Goal: Information Seeking & Learning: Find specific page/section

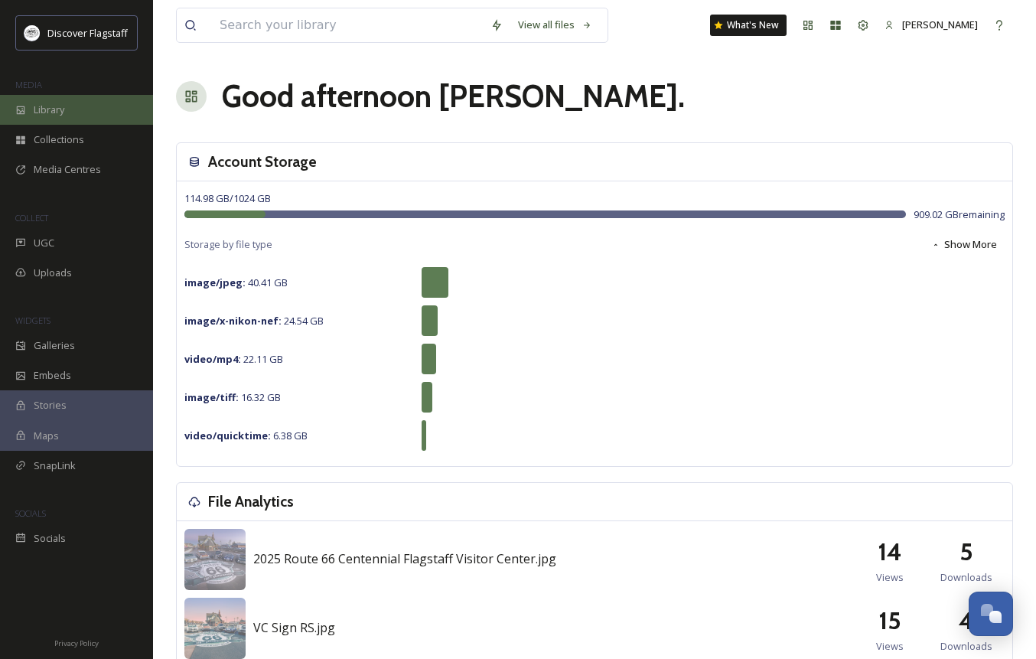
click at [78, 108] on div "Library" at bounding box center [76, 110] width 153 height 30
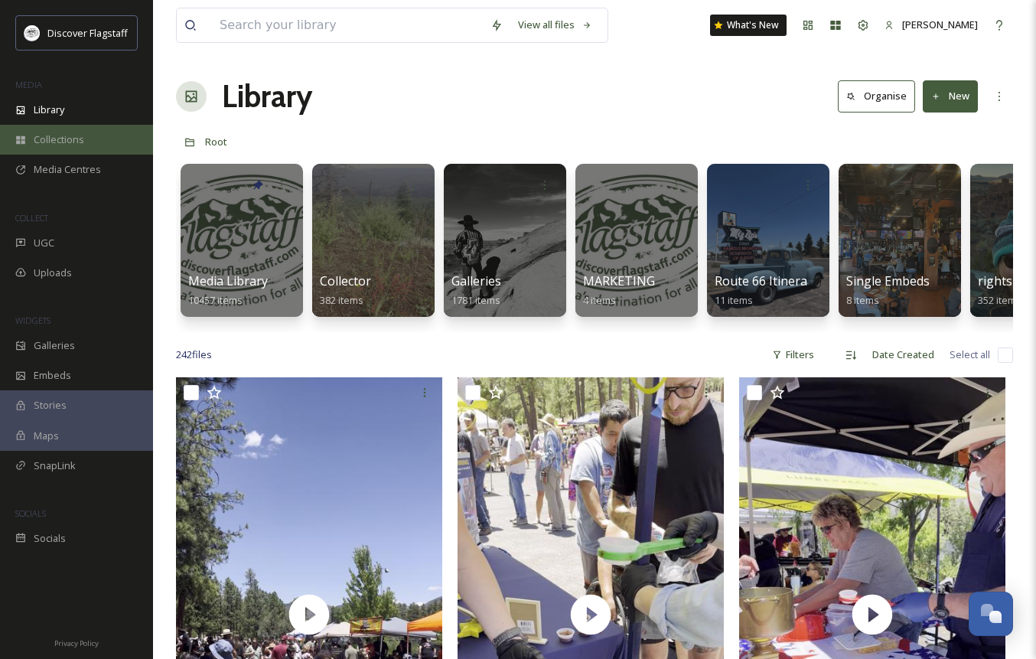
click at [80, 137] on span "Collections" at bounding box center [59, 139] width 51 height 15
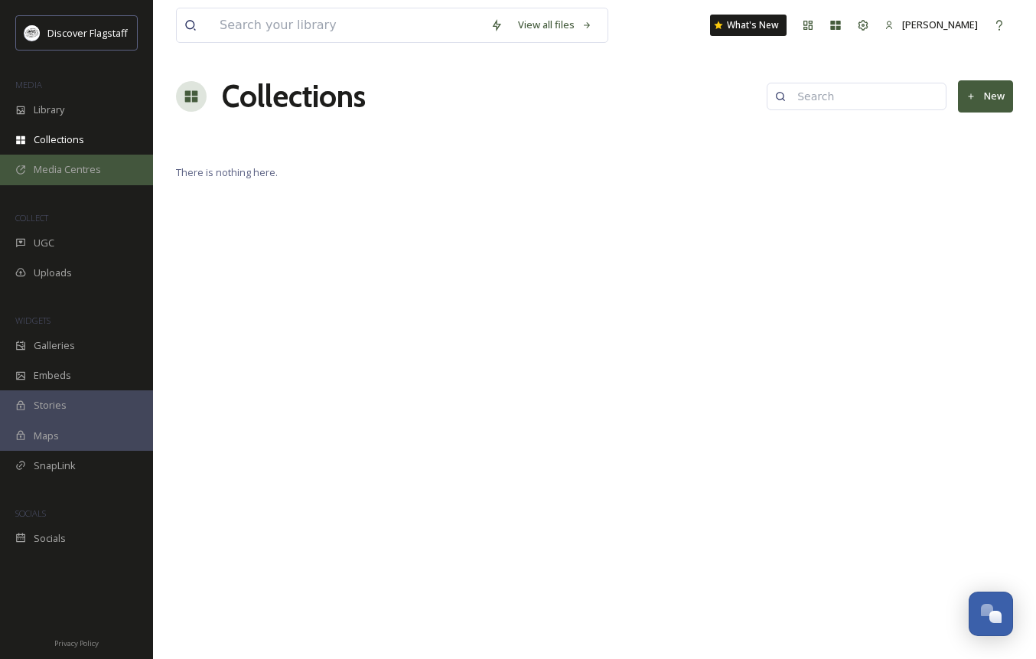
click at [80, 168] on span "Media Centres" at bounding box center [67, 169] width 67 height 15
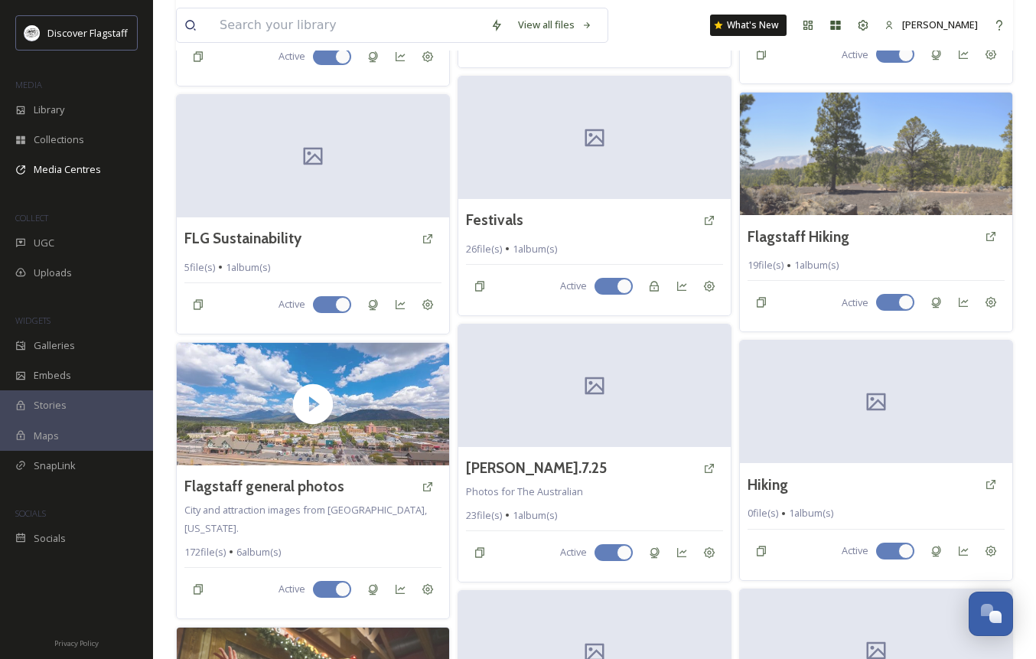
scroll to position [810, 0]
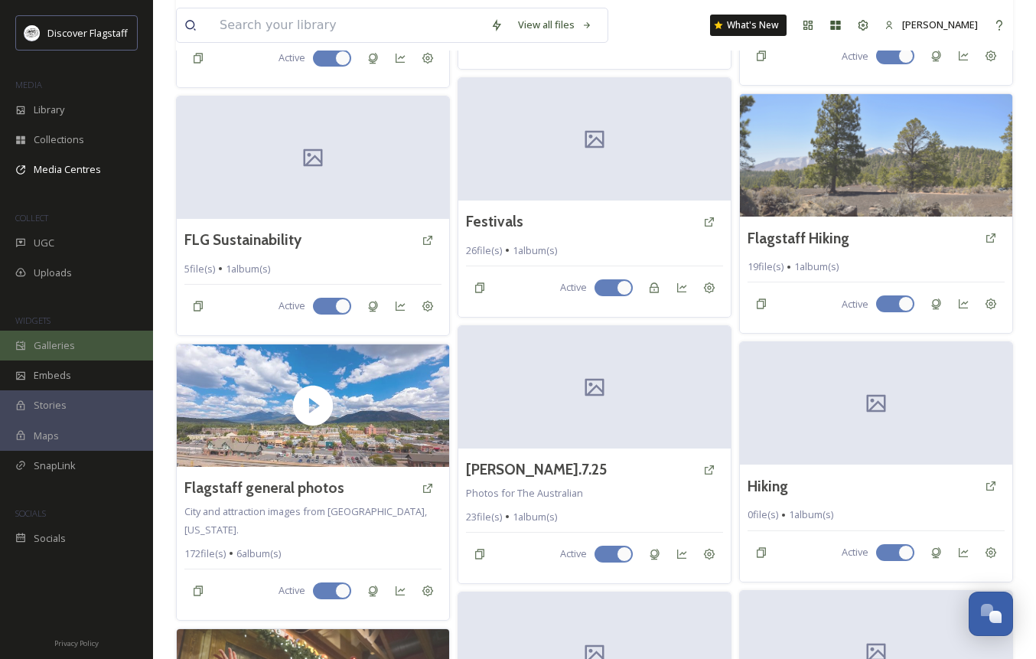
click at [55, 357] on div "Galleries" at bounding box center [76, 346] width 153 height 30
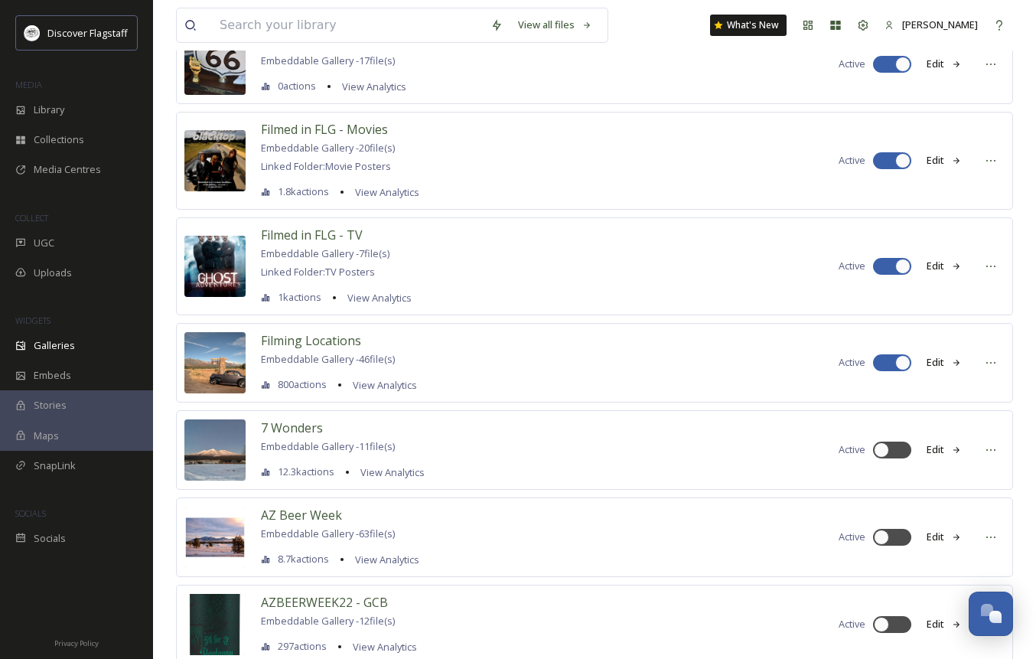
scroll to position [189, 0]
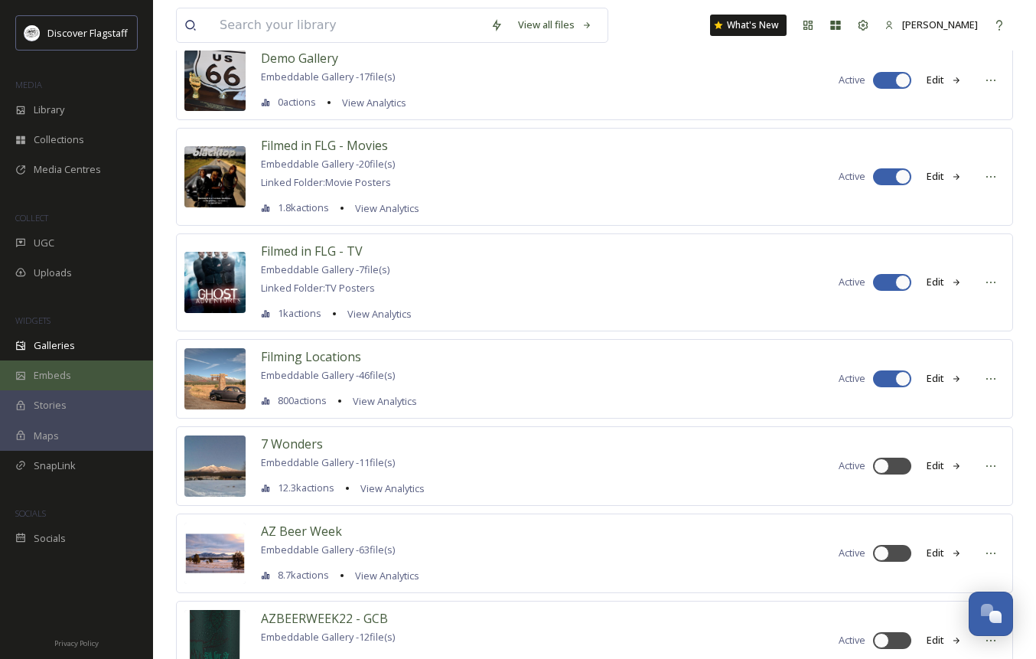
click at [42, 373] on span "Embeds" at bounding box center [53, 375] width 38 height 15
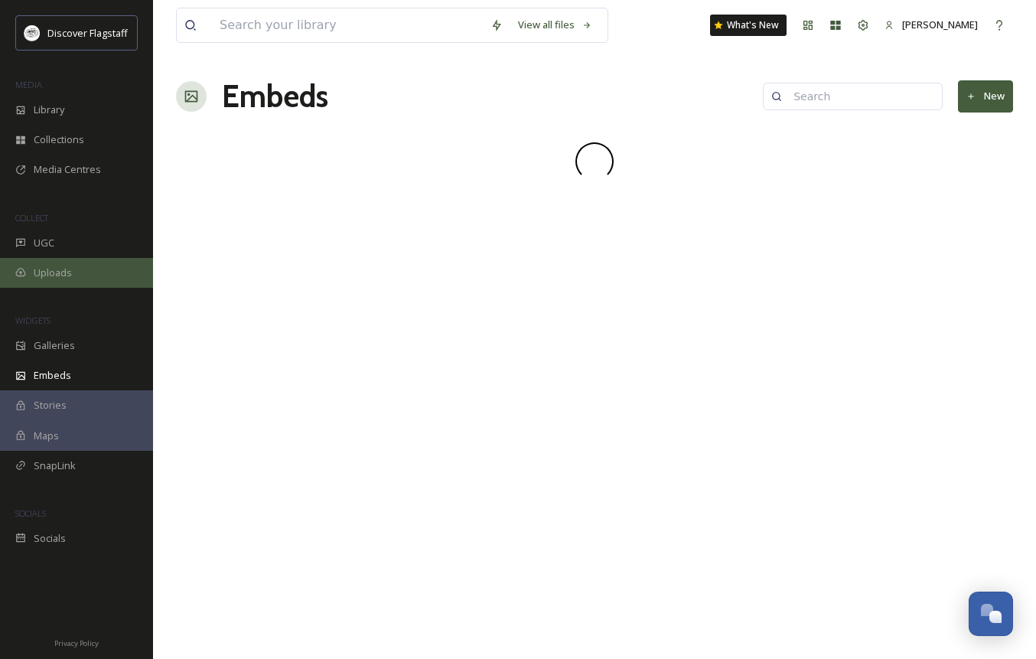
click at [61, 276] on span "Uploads" at bounding box center [53, 273] width 38 height 15
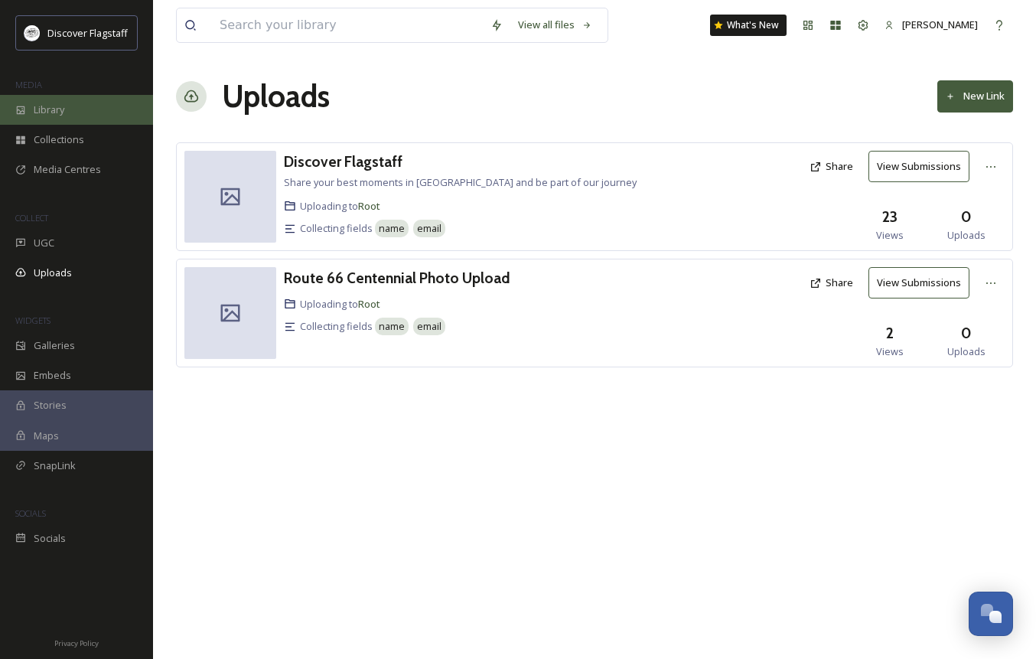
click at [58, 113] on span "Library" at bounding box center [49, 110] width 31 height 15
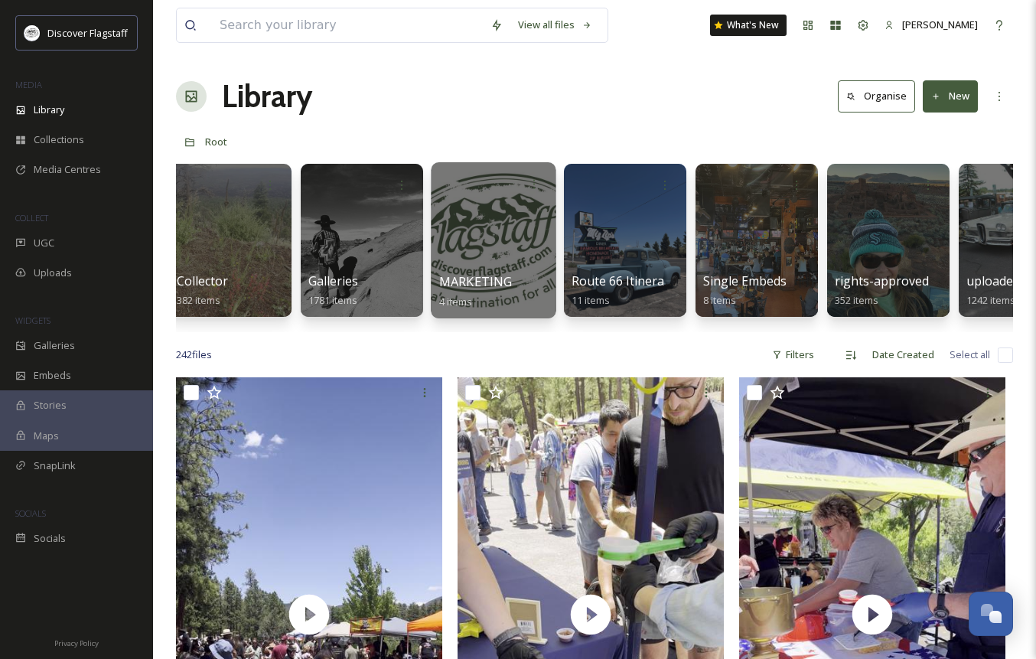
scroll to position [0, 216]
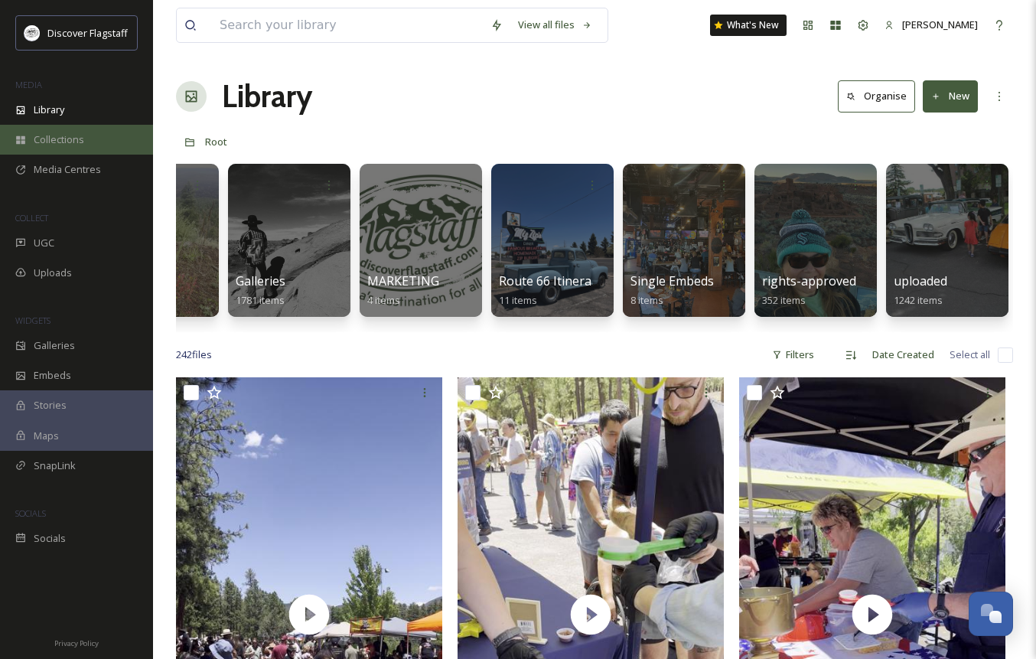
click at [77, 142] on span "Collections" at bounding box center [59, 139] width 51 height 15
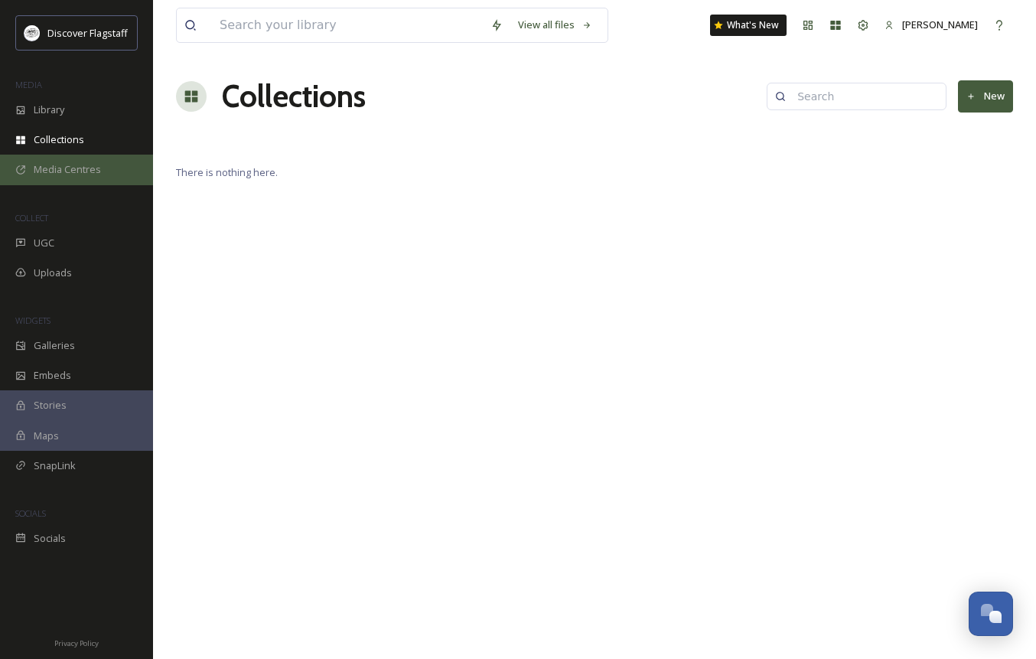
click at [71, 170] on span "Media Centres" at bounding box center [67, 169] width 67 height 15
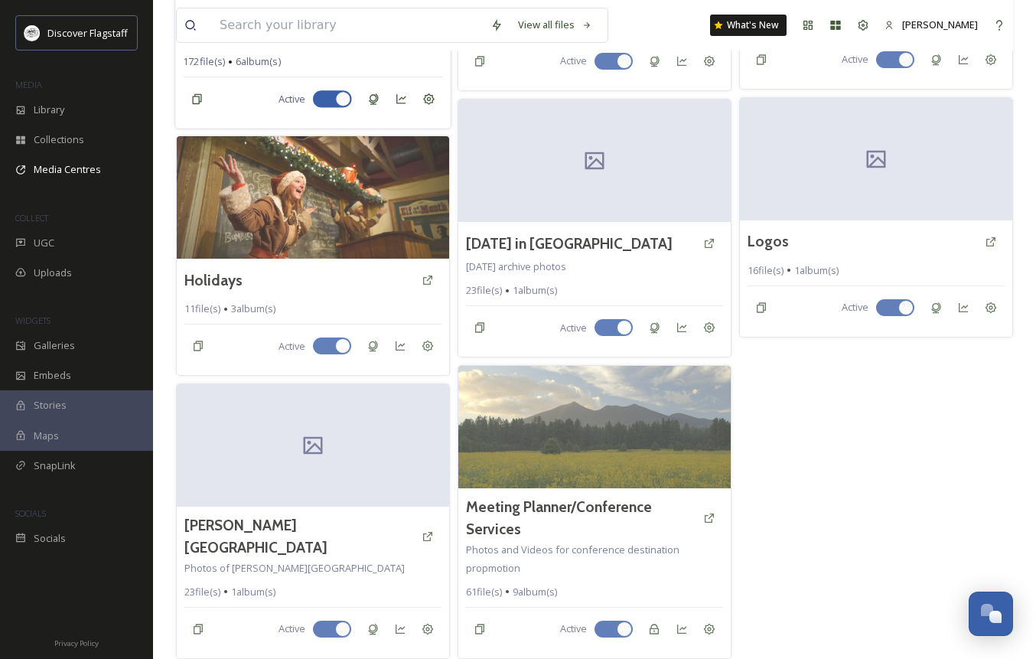
scroll to position [1303, 0]
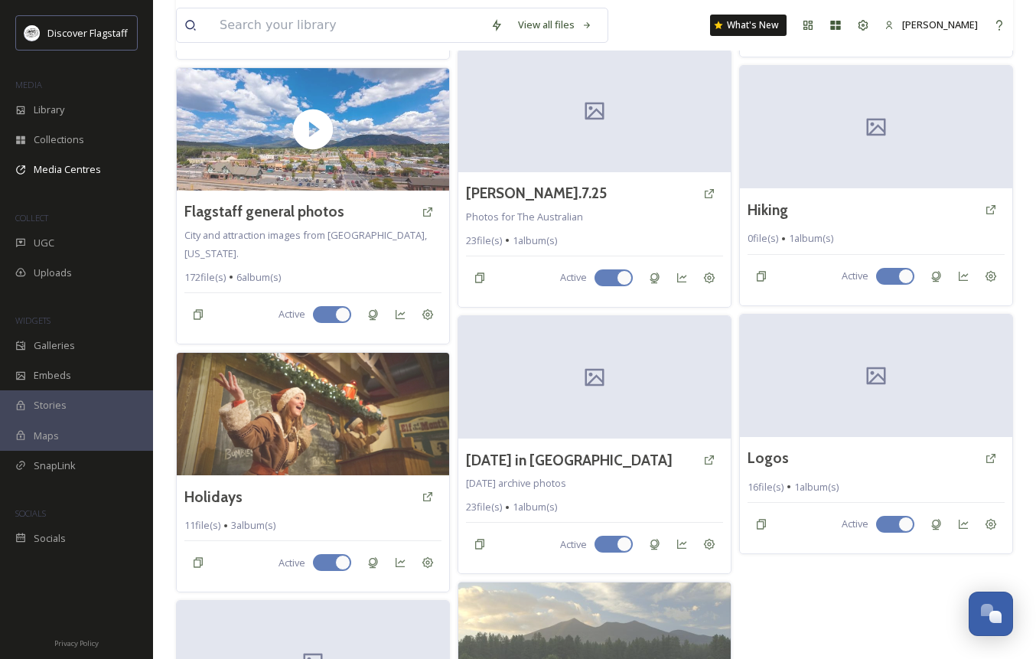
scroll to position [1081, 0]
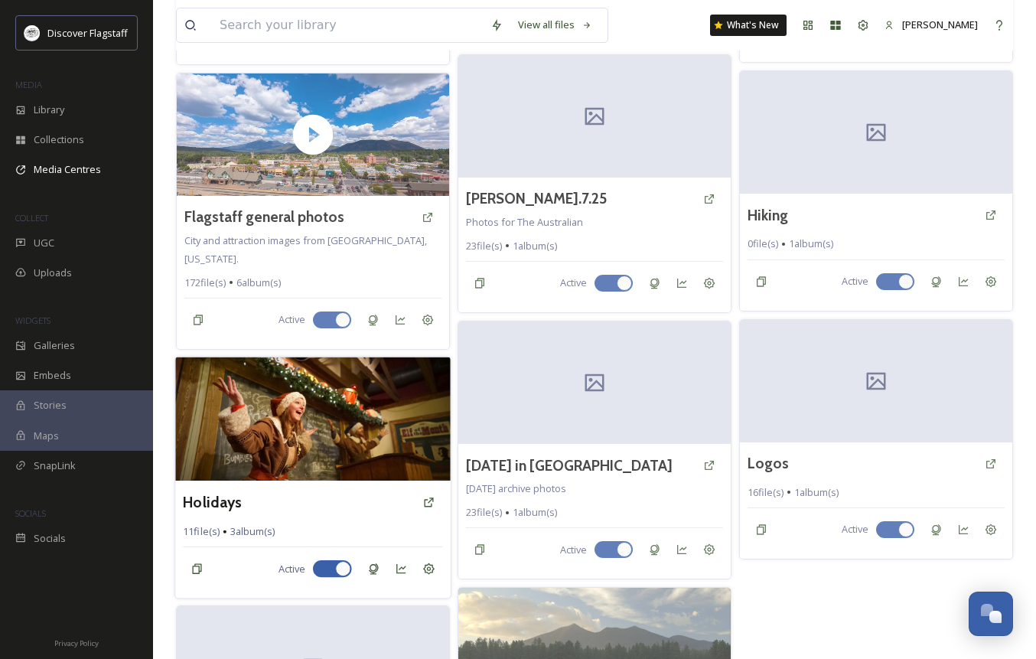
click at [281, 438] on img at bounding box center [313, 419] width 276 height 124
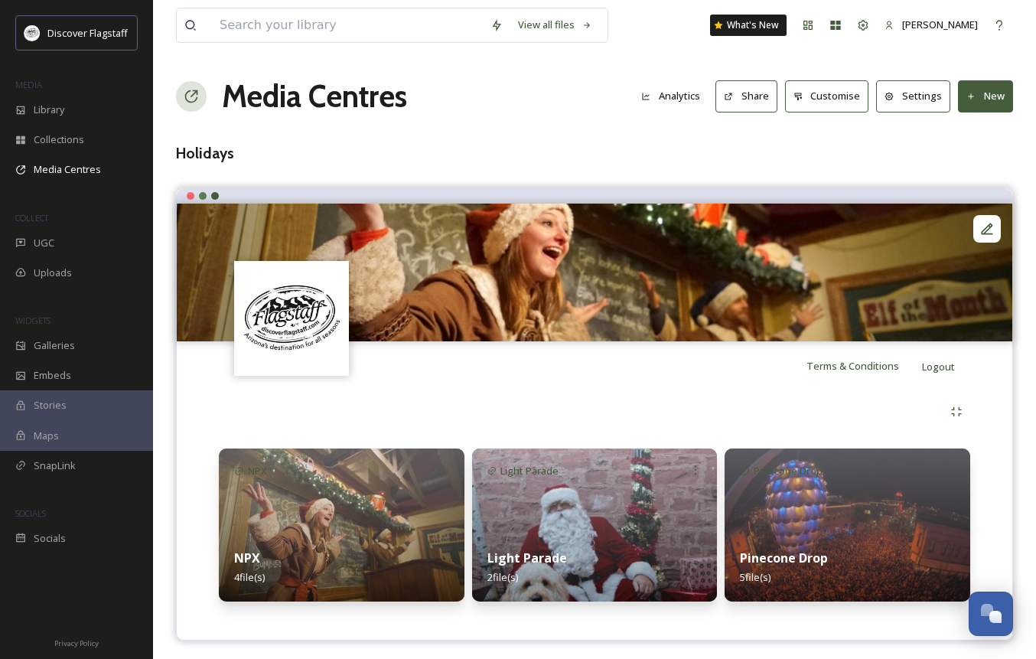
scroll to position [5, 0]
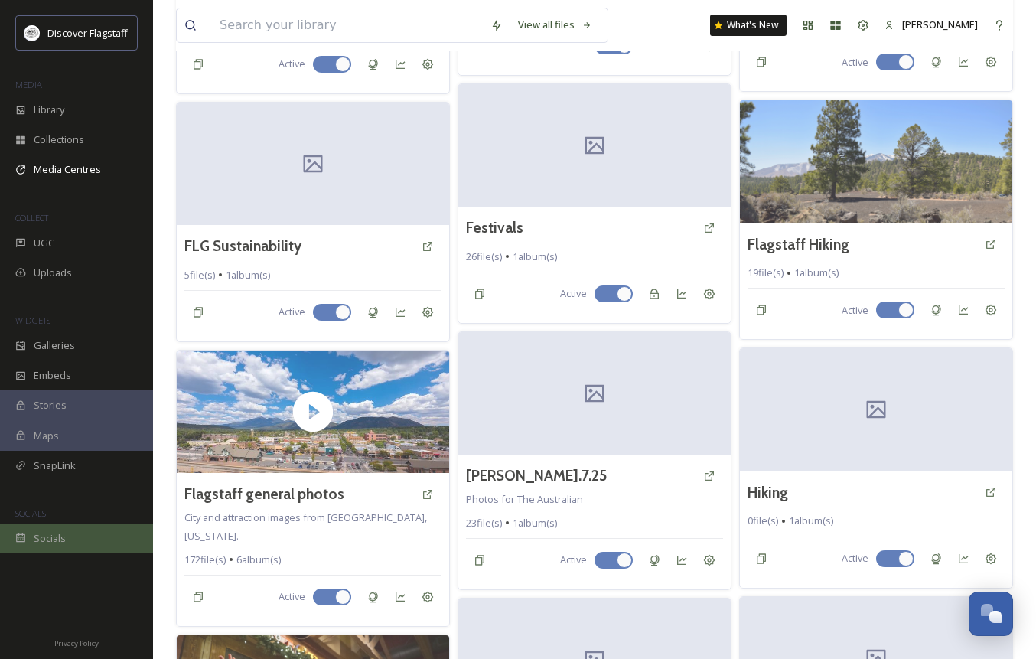
scroll to position [827, 0]
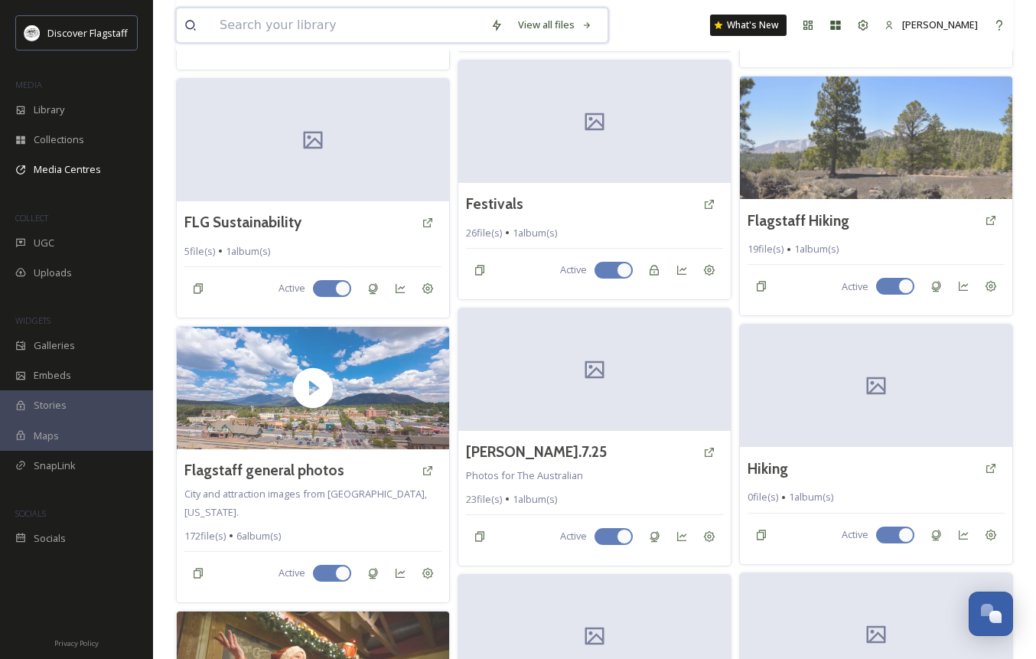
click at [277, 31] on input at bounding box center [347, 25] width 271 height 34
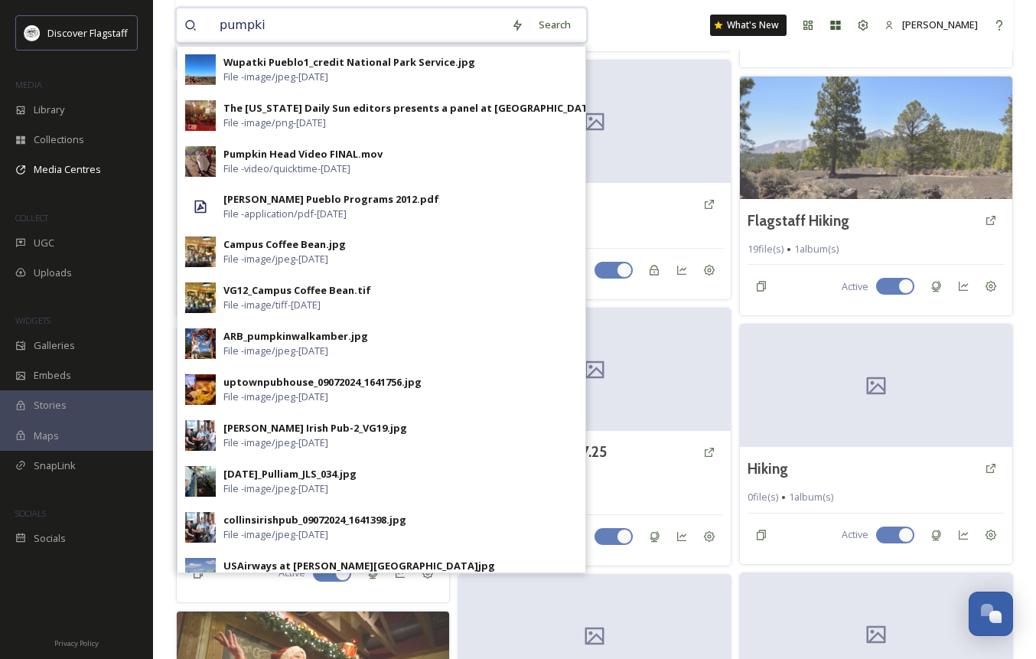
type input "pumpkin"
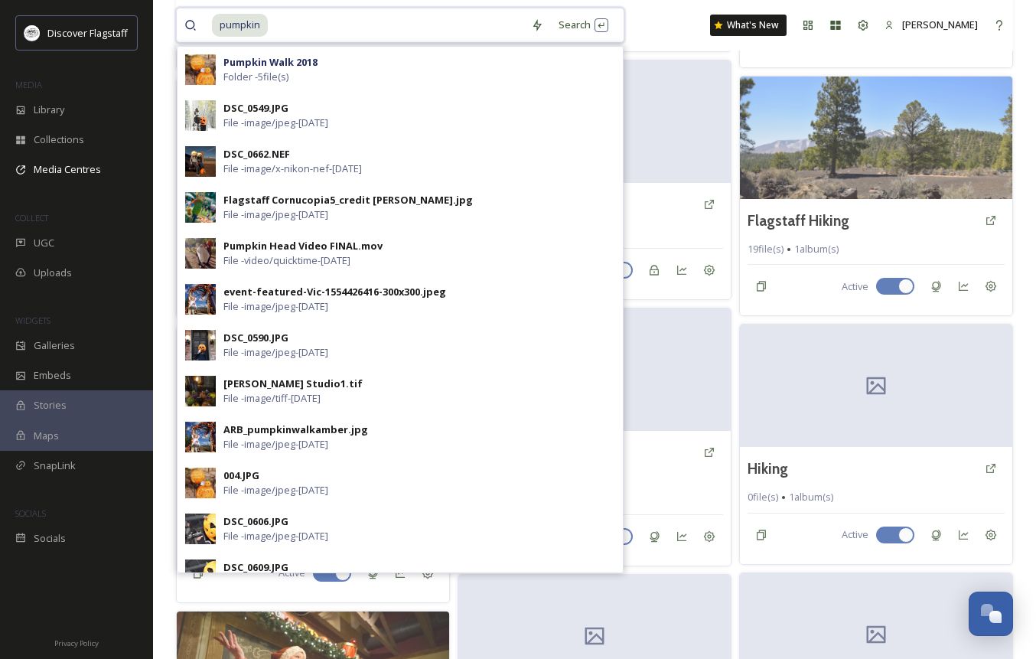
click at [374, 34] on input at bounding box center [396, 25] width 254 height 34
click at [576, 23] on div "Search Press Enter to search" at bounding box center [583, 25] width 65 height 30
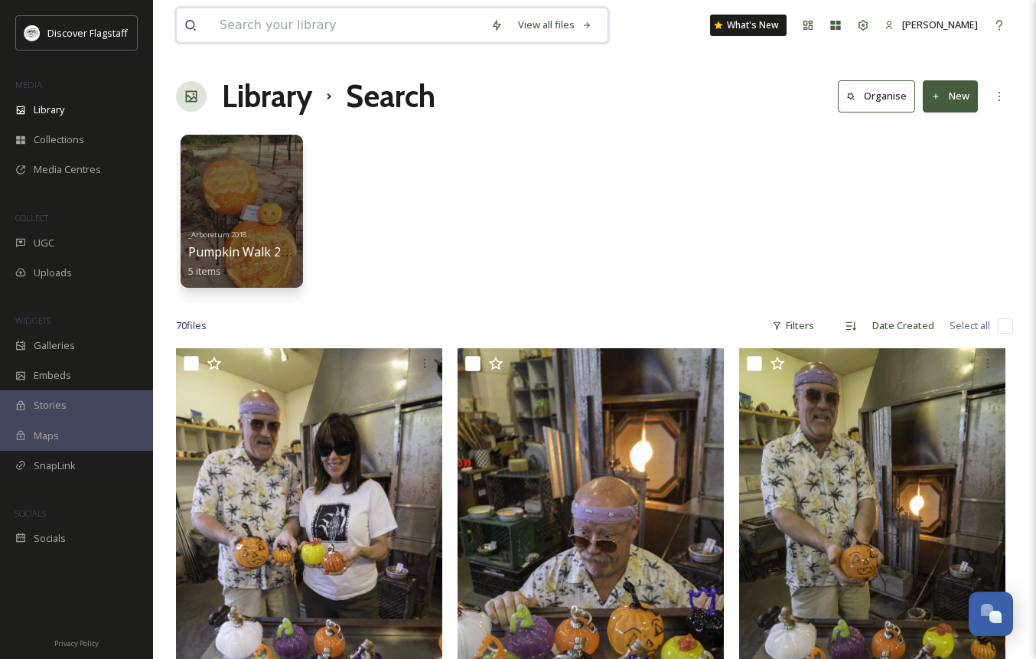
click at [335, 34] on input at bounding box center [347, 25] width 271 height 34
type input "fall"
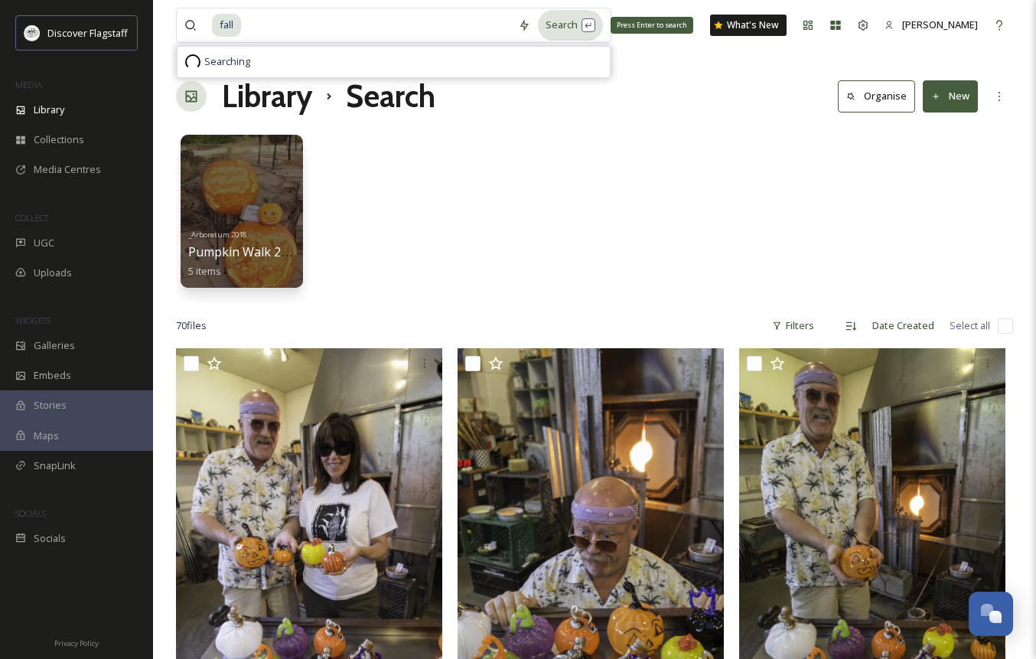
click at [561, 29] on div "Search Press Enter to search" at bounding box center [570, 25] width 65 height 30
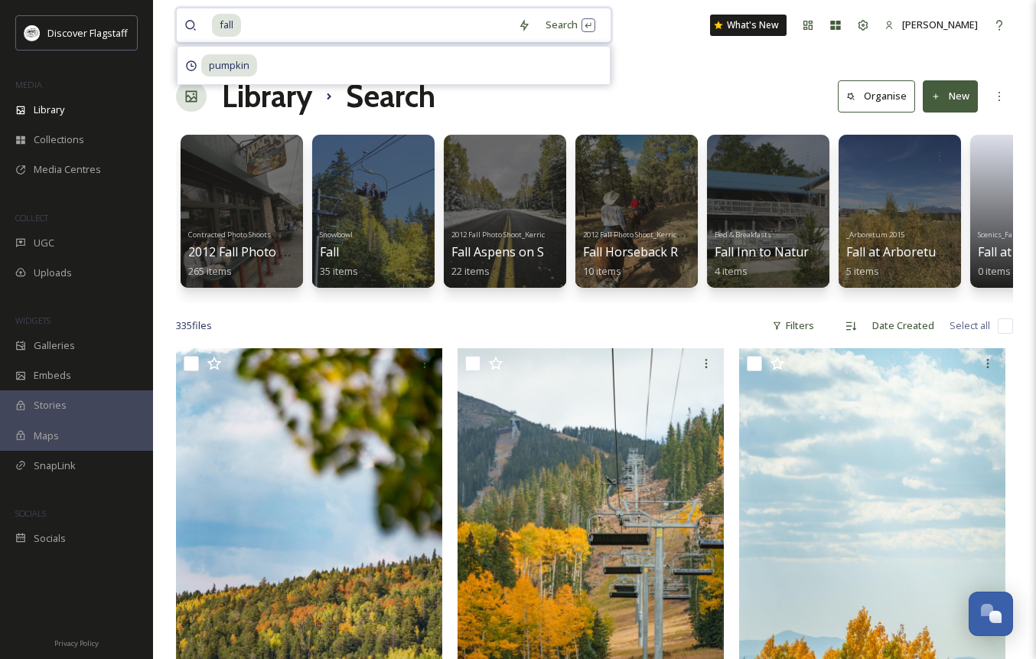
click at [277, 33] on input at bounding box center [377, 25] width 268 height 34
type input "f"
click at [553, 28] on div "Search" at bounding box center [554, 25] width 47 height 30
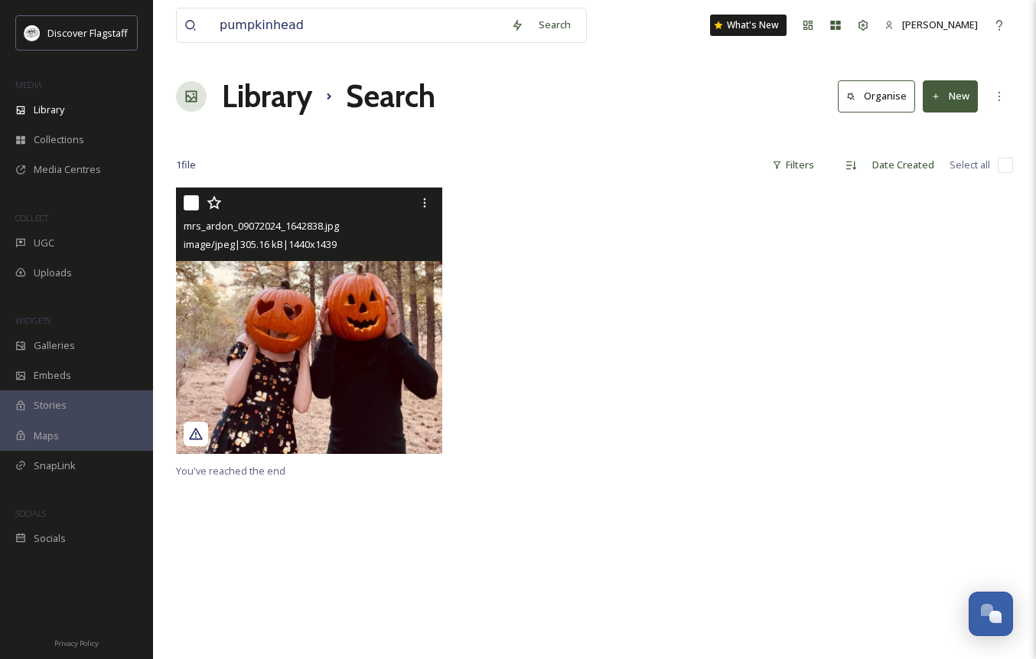
click at [390, 252] on div "image/jpeg | 305.16 kB | 1440 x 1439" at bounding box center [311, 244] width 255 height 18
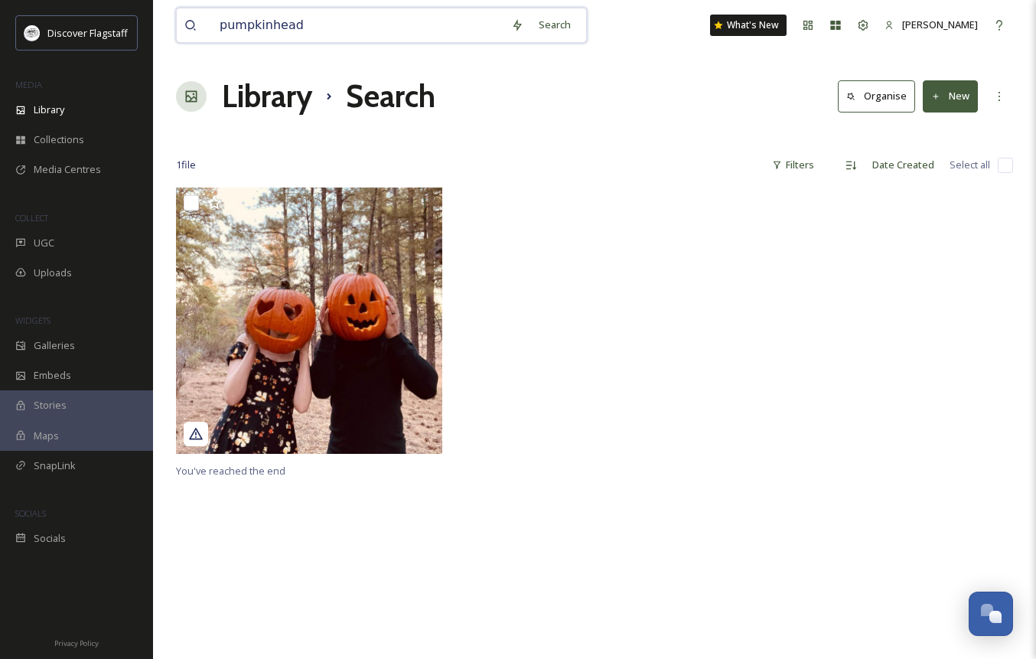
click at [338, 35] on input "pumpkinhead" at bounding box center [358, 25] width 292 height 34
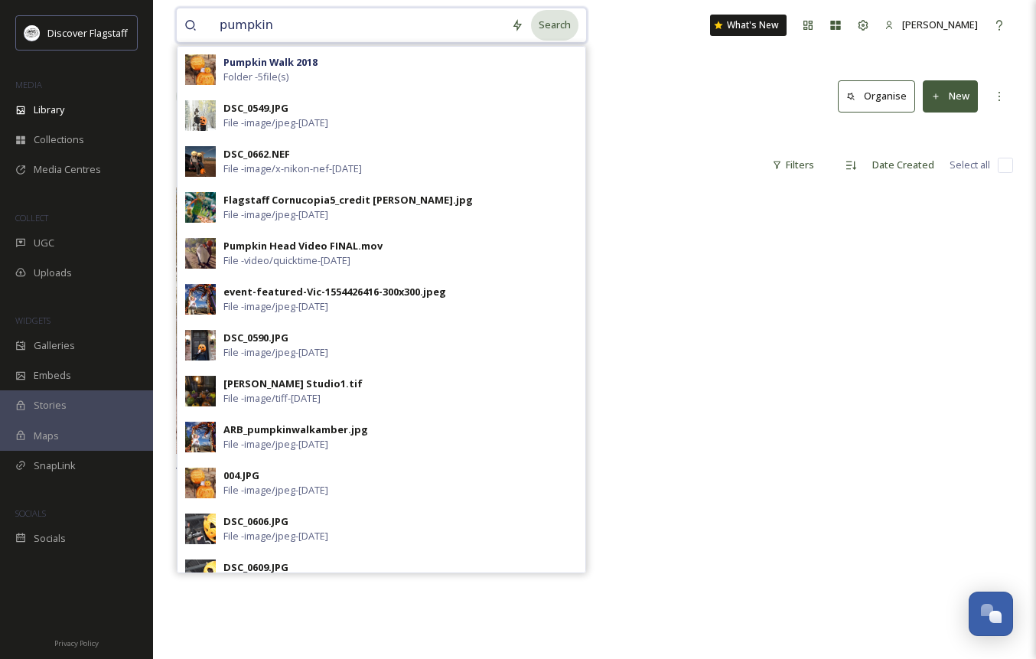
type input "pumpkin"
click at [552, 26] on div "Search" at bounding box center [554, 25] width 47 height 30
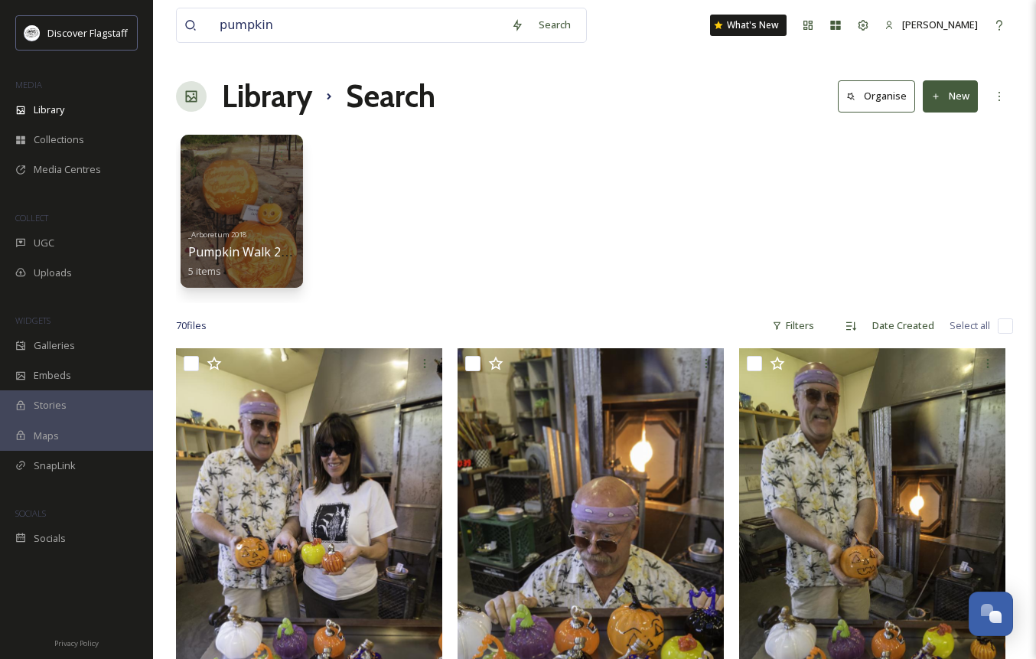
scroll to position [21, 0]
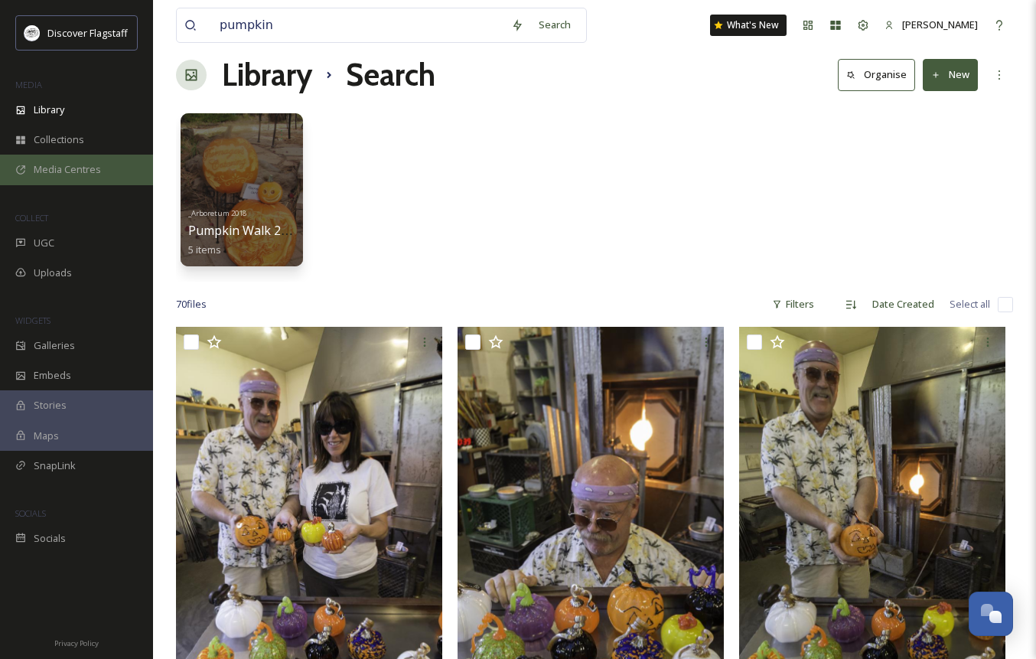
click at [38, 181] on div "Media Centres" at bounding box center [76, 170] width 153 height 30
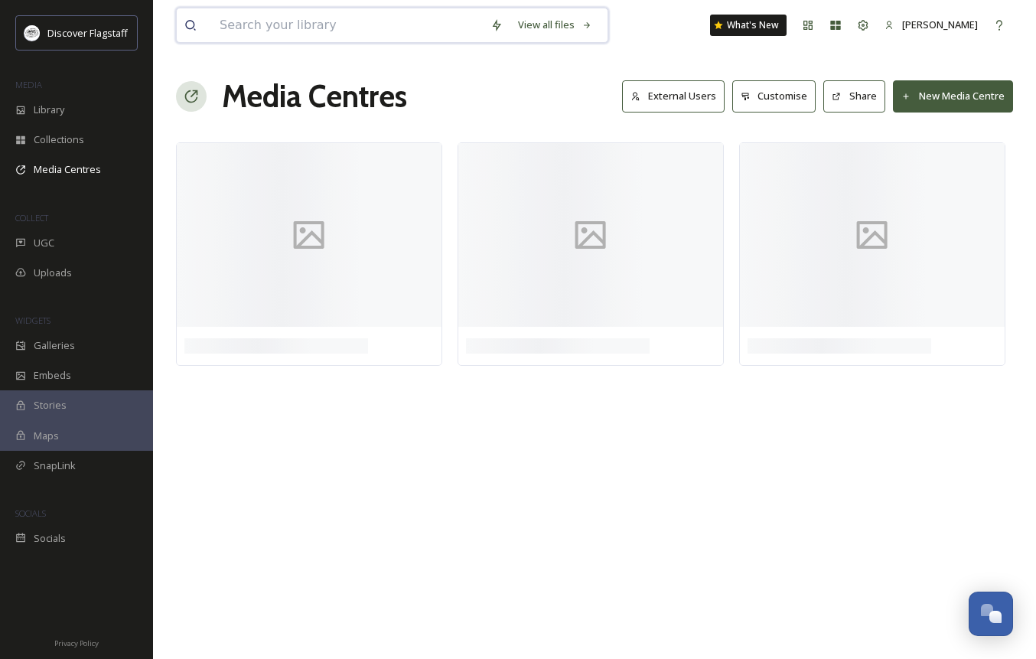
click at [366, 31] on input at bounding box center [347, 25] width 271 height 34
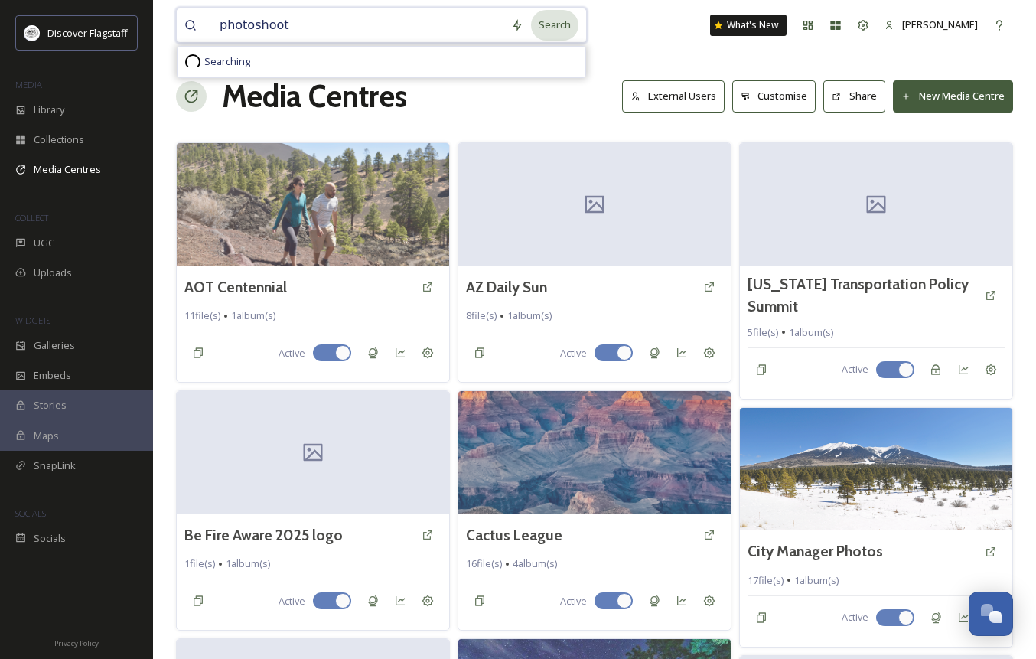
type input "photoshoot"
click at [560, 30] on div "Search" at bounding box center [554, 25] width 47 height 30
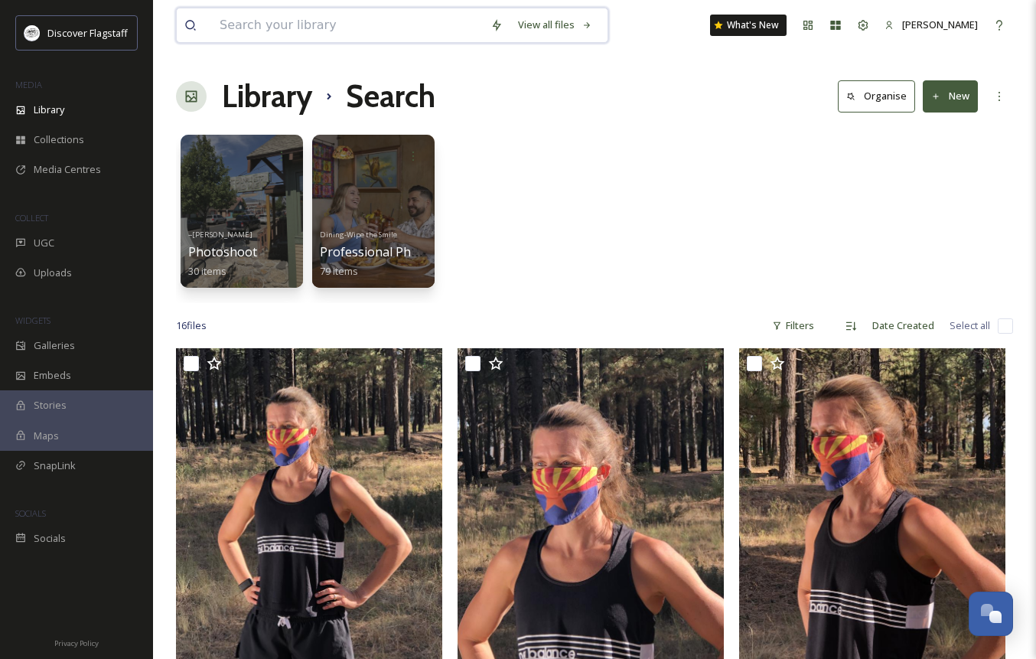
click at [312, 33] on input at bounding box center [347, 25] width 271 height 34
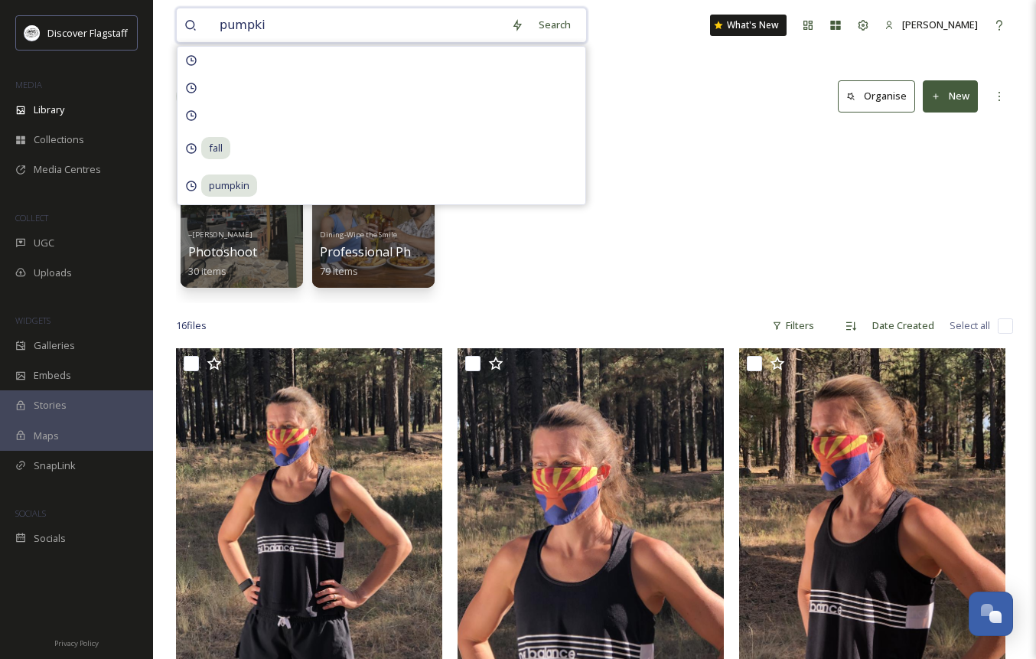
type input "pumpkin"
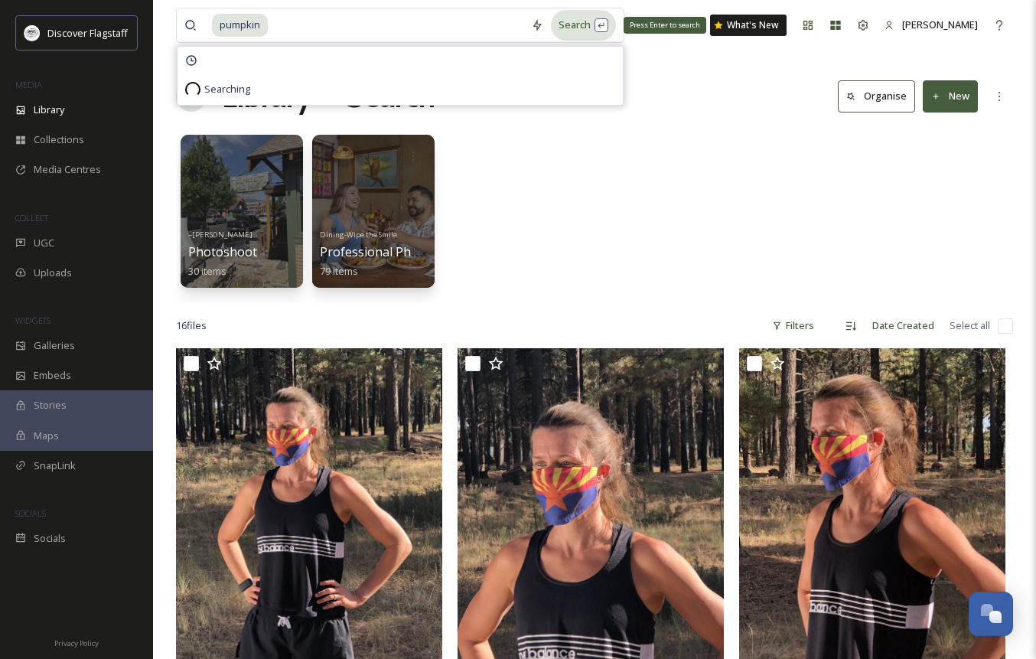
click at [574, 29] on div "Search Press Enter to search" at bounding box center [583, 25] width 65 height 30
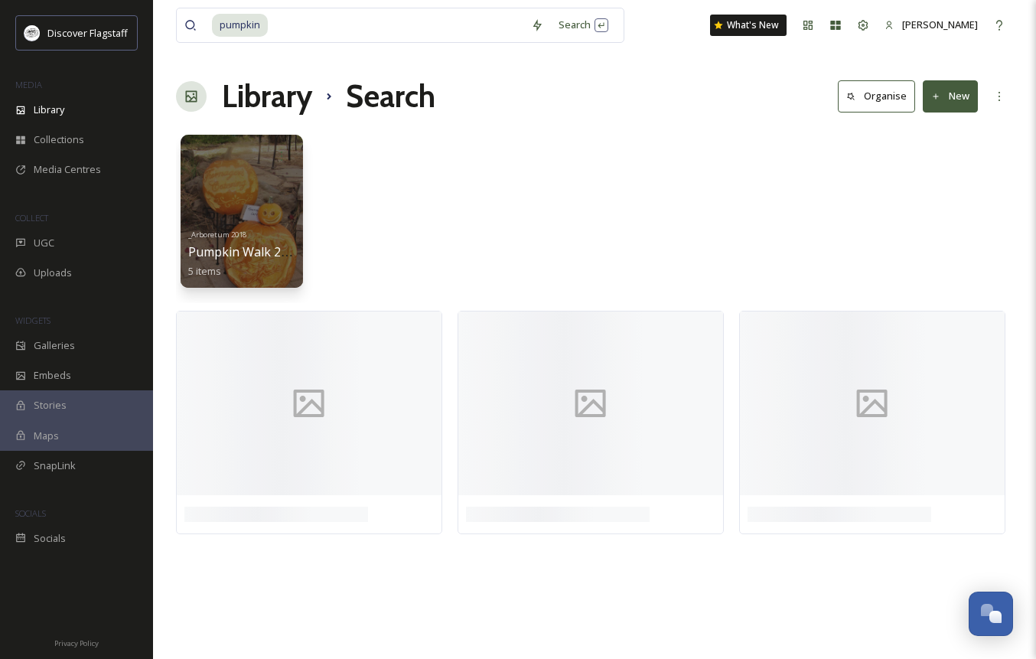
click at [426, 265] on div "_Arboretum 2018 Pumpkin Walk 2018 5 items" at bounding box center [594, 215] width 837 height 176
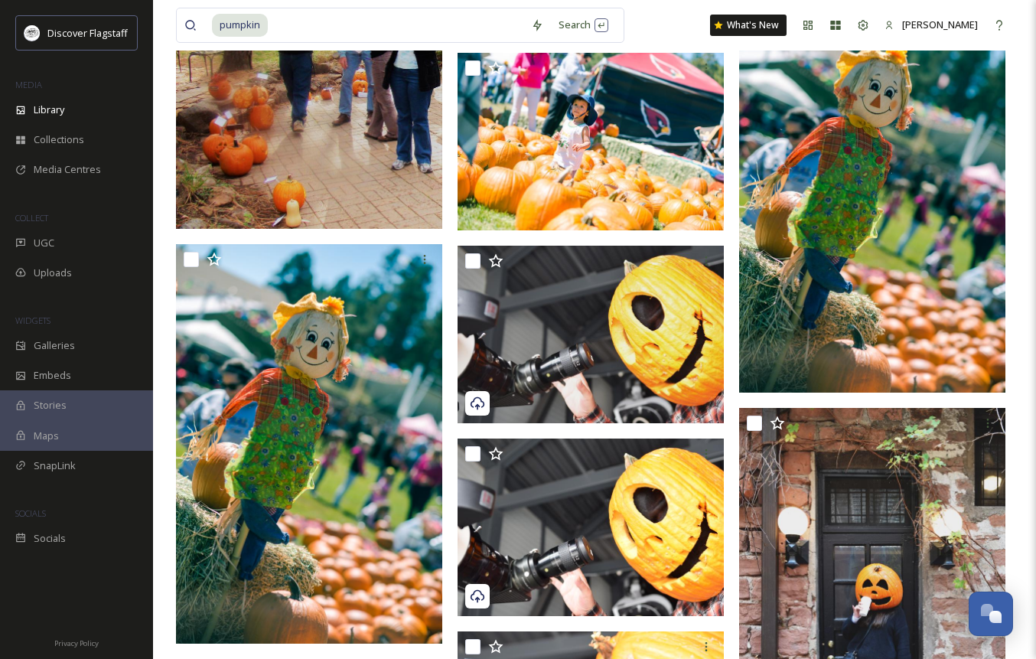
scroll to position [2048, 0]
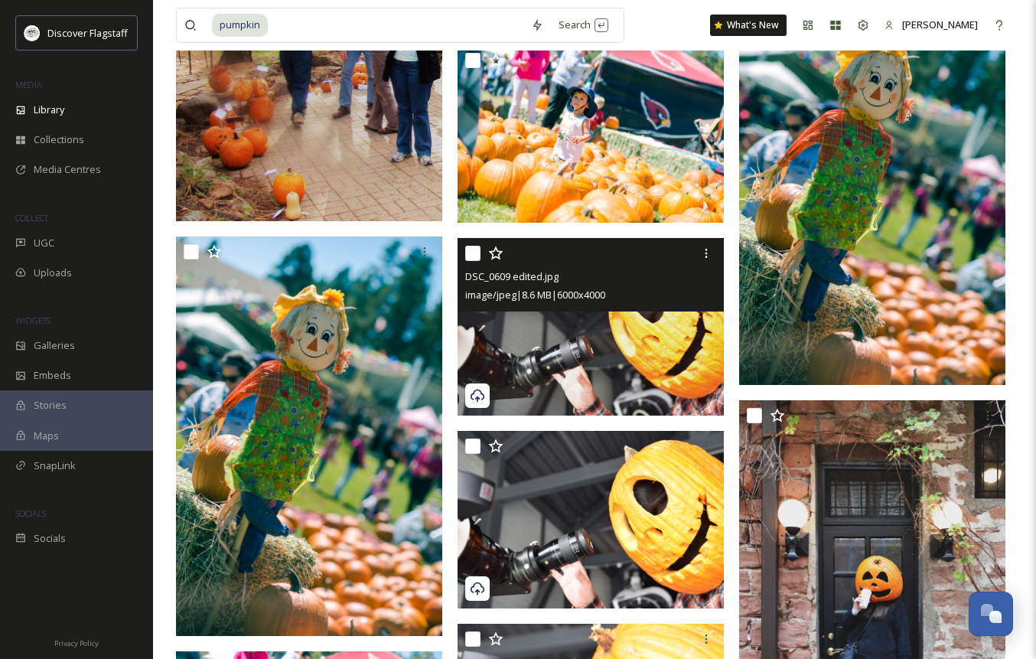
click at [533, 322] on img at bounding box center [591, 327] width 266 height 178
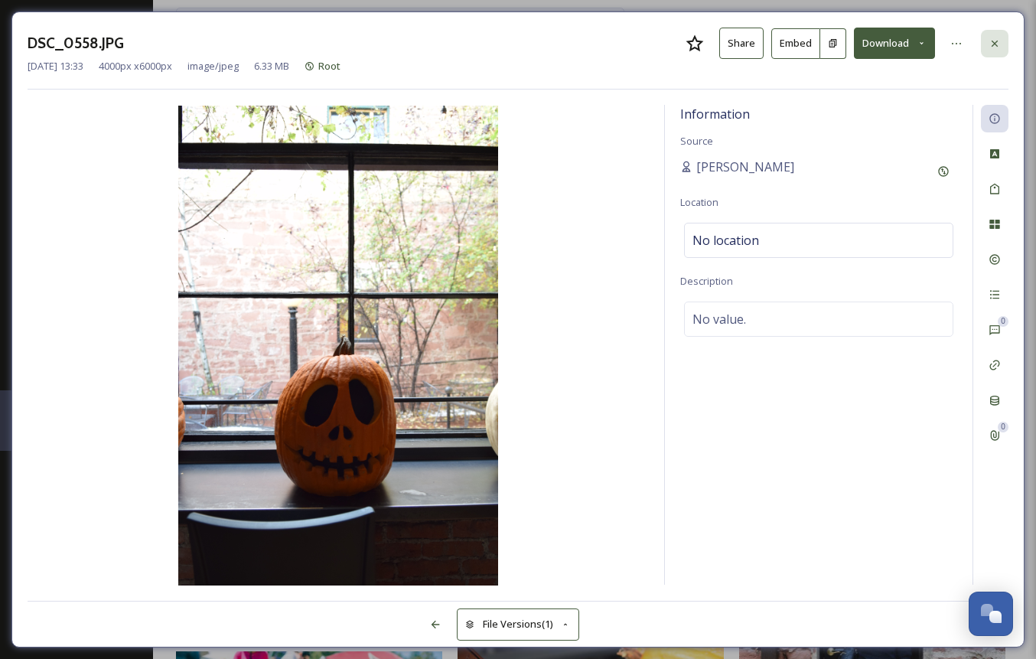
click at [997, 40] on icon at bounding box center [995, 43] width 6 height 6
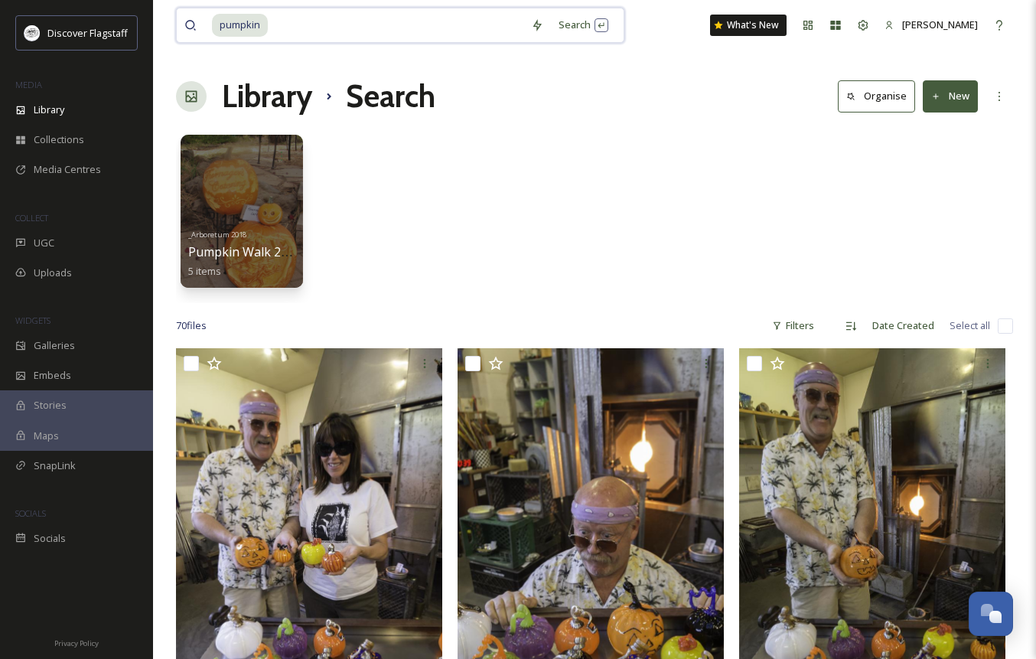
click at [361, 34] on input at bounding box center [396, 25] width 254 height 34
type input "\"
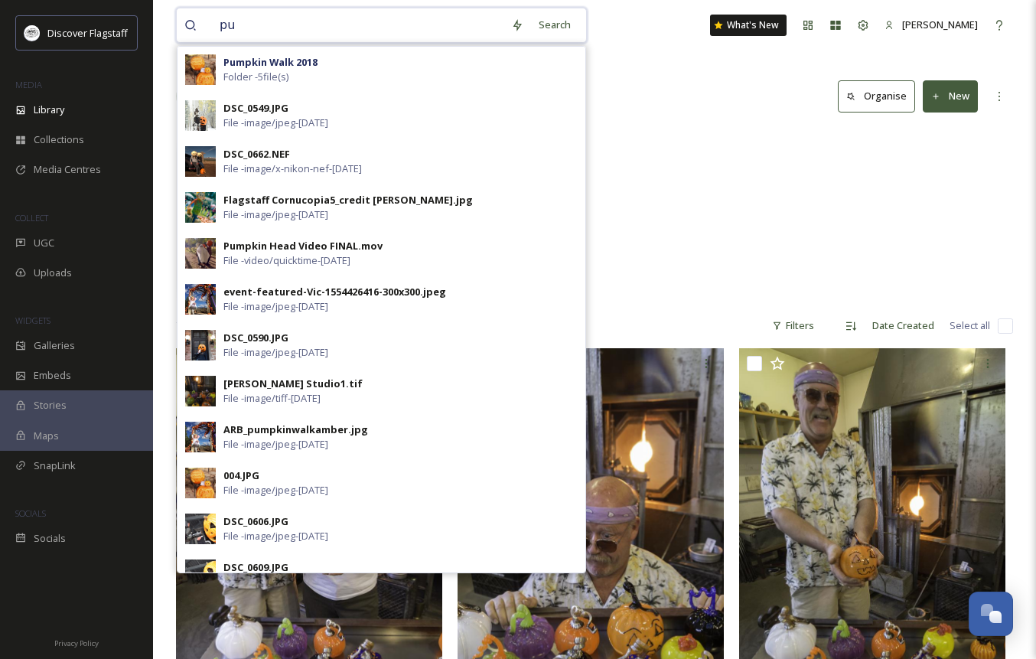
type input "p"
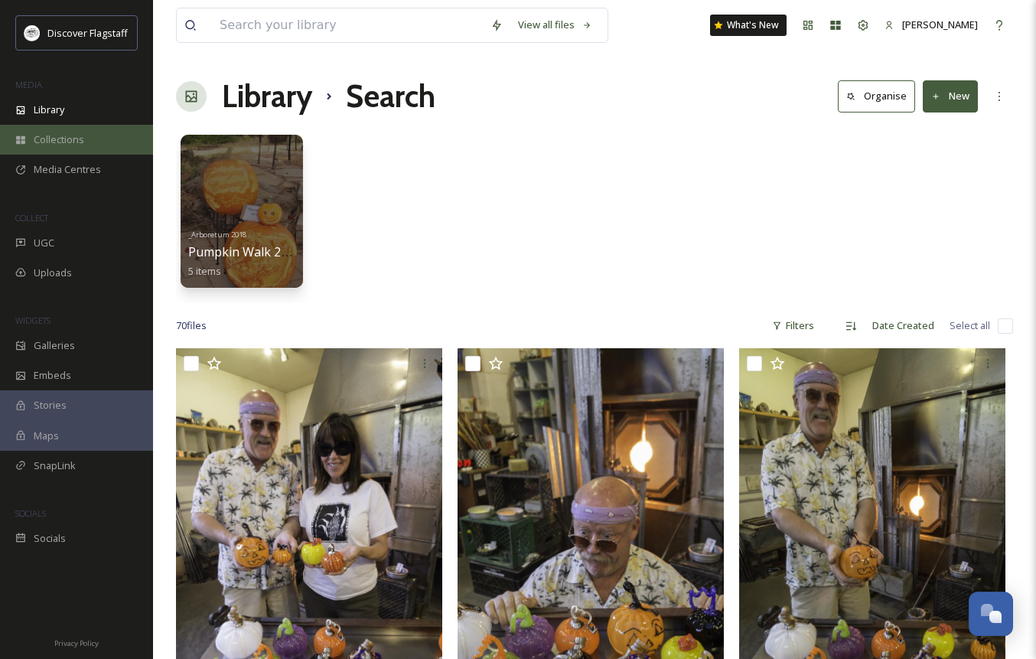
click at [87, 145] on div "Collections" at bounding box center [76, 140] width 153 height 30
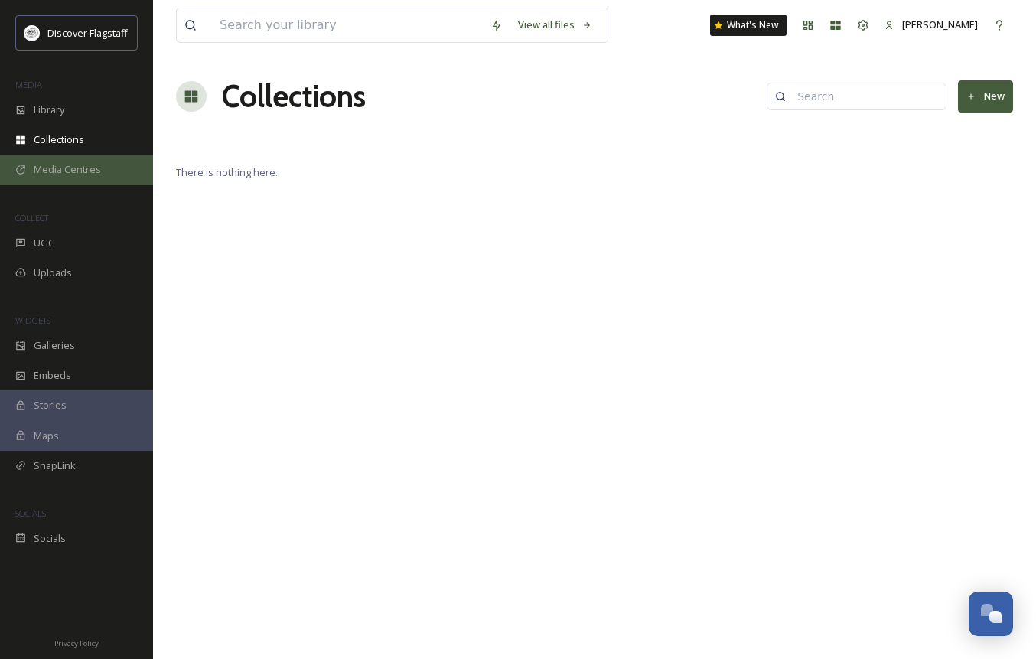
click at [74, 173] on span "Media Centres" at bounding box center [67, 169] width 67 height 15
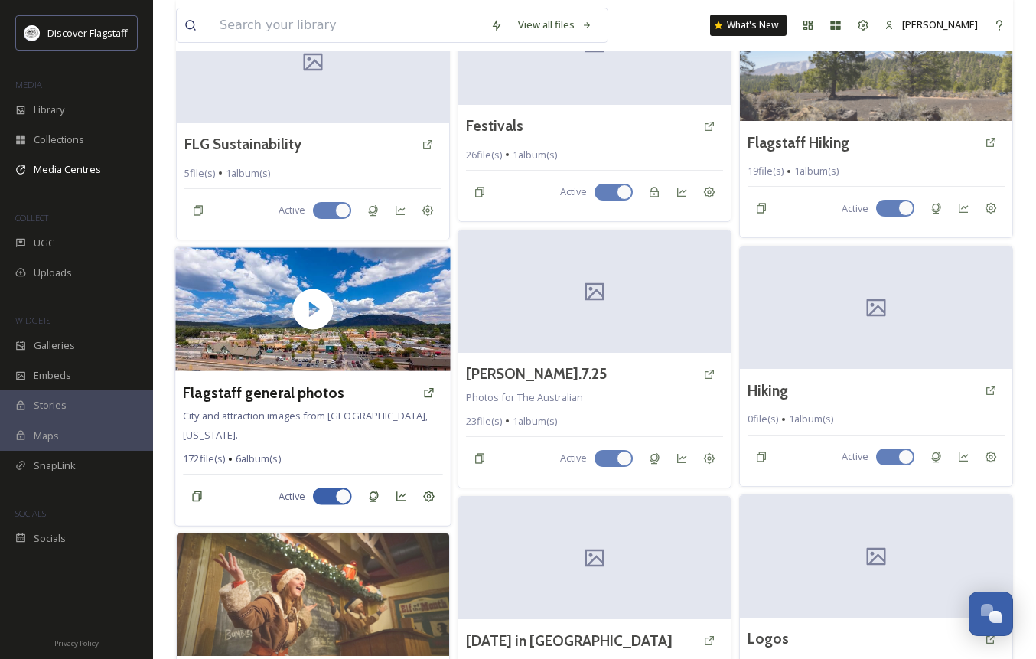
scroll to position [903, 0]
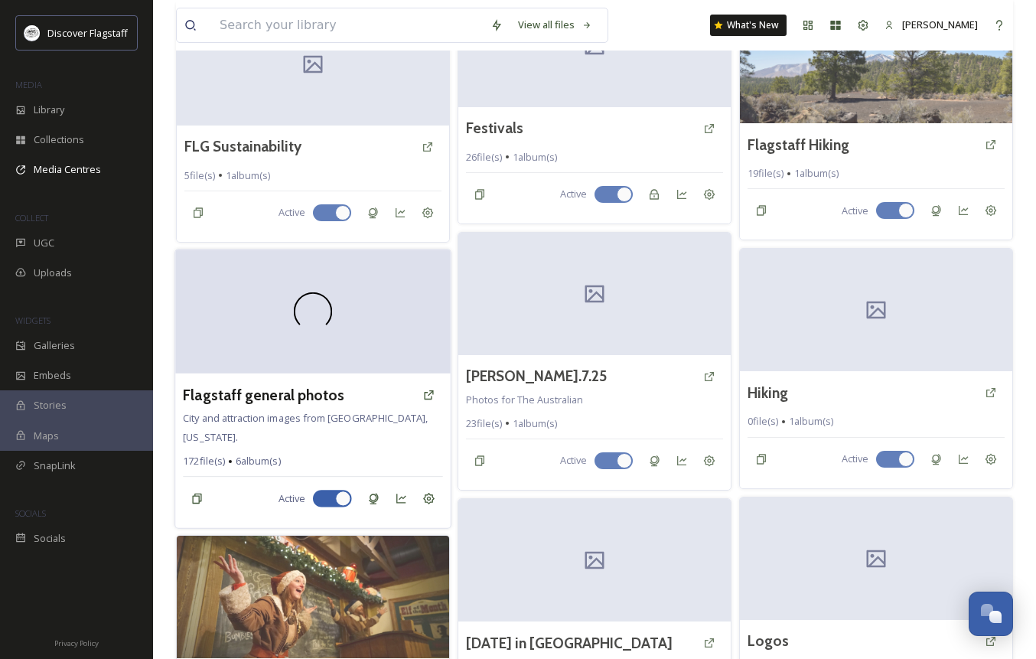
click at [369, 313] on div at bounding box center [313, 312] width 276 height 124
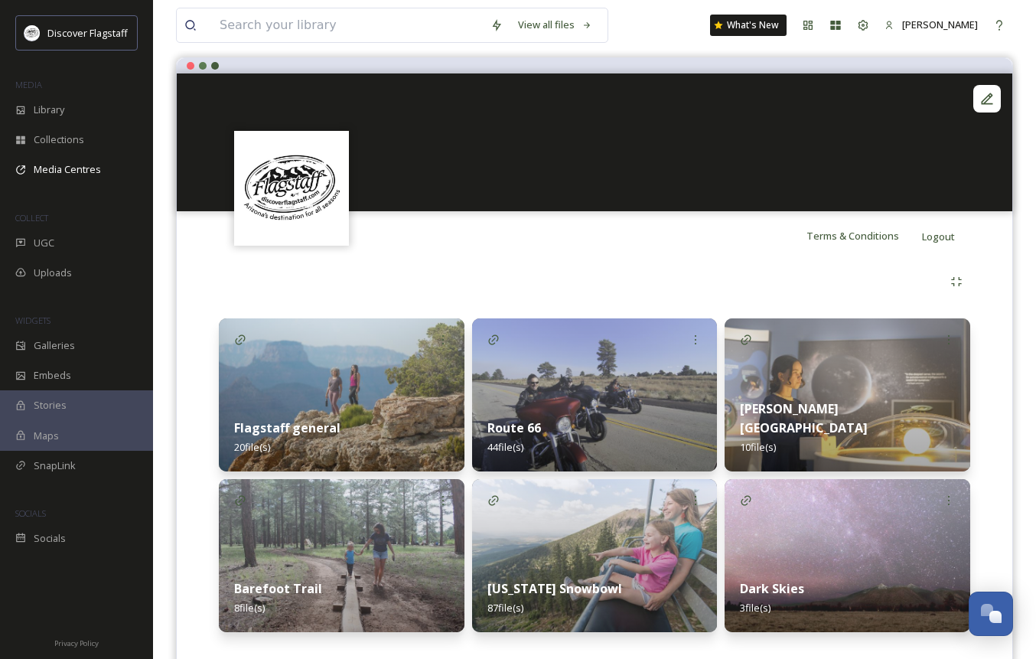
scroll to position [165, 0]
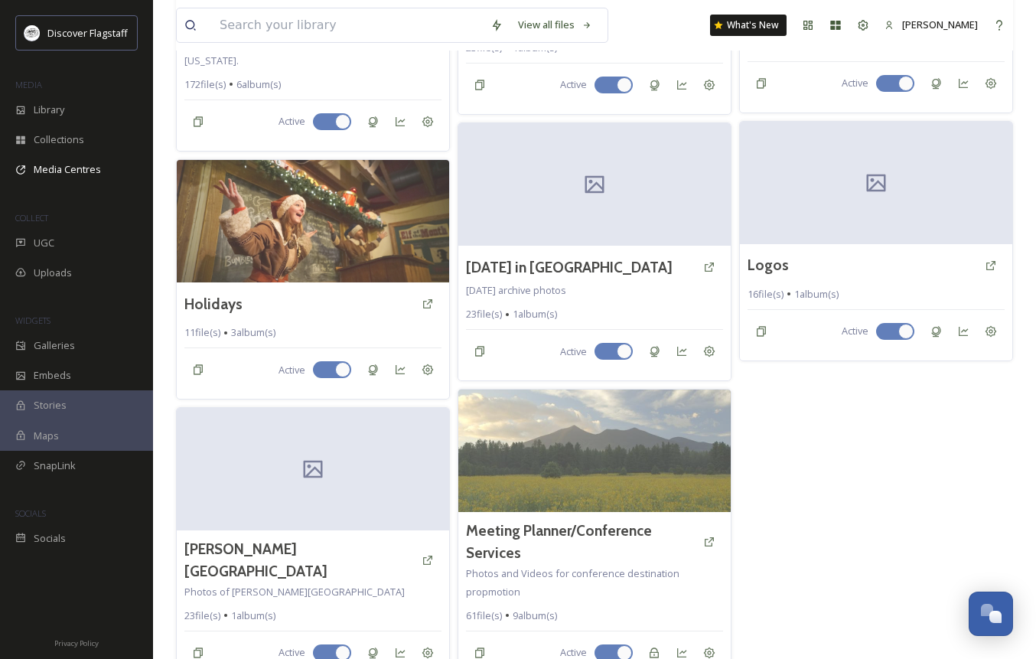
scroll to position [1303, 0]
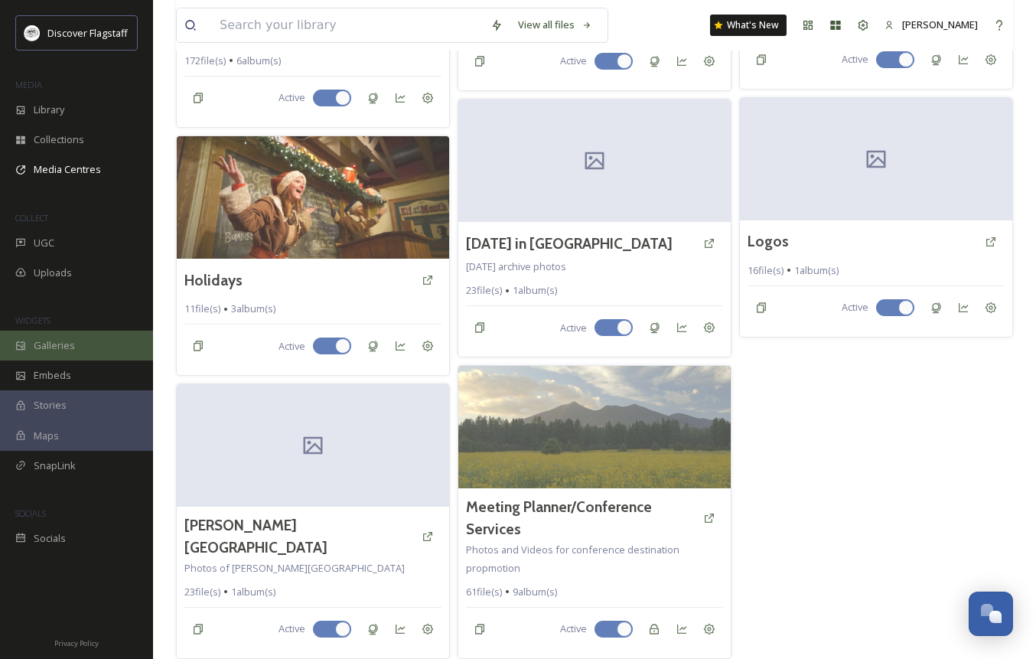
click at [73, 348] on span "Galleries" at bounding box center [54, 345] width 41 height 15
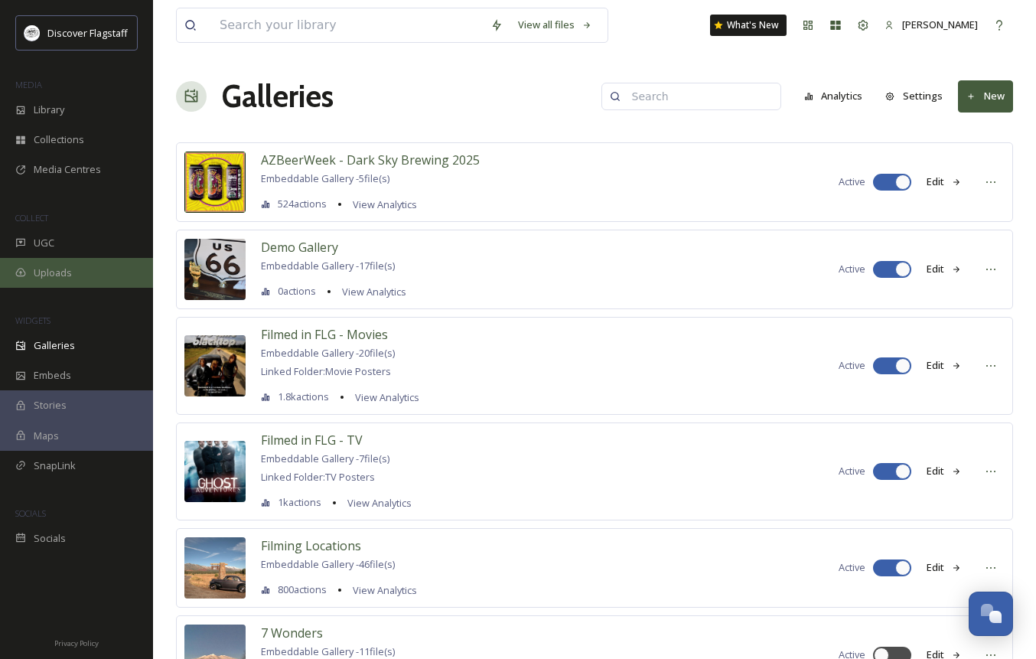
click at [52, 278] on span "Uploads" at bounding box center [53, 273] width 38 height 15
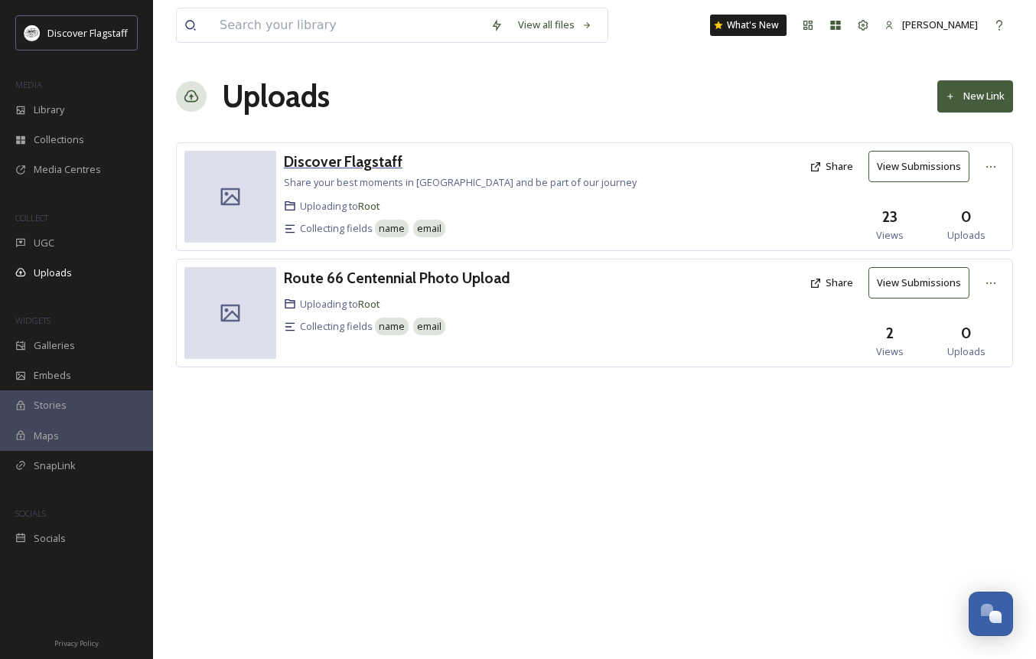
click at [356, 162] on h3 "Discover Flagstaff" at bounding box center [343, 161] width 119 height 18
click at [367, 277] on h3 "Route 66 Centennial Photo Upload" at bounding box center [397, 278] width 227 height 18
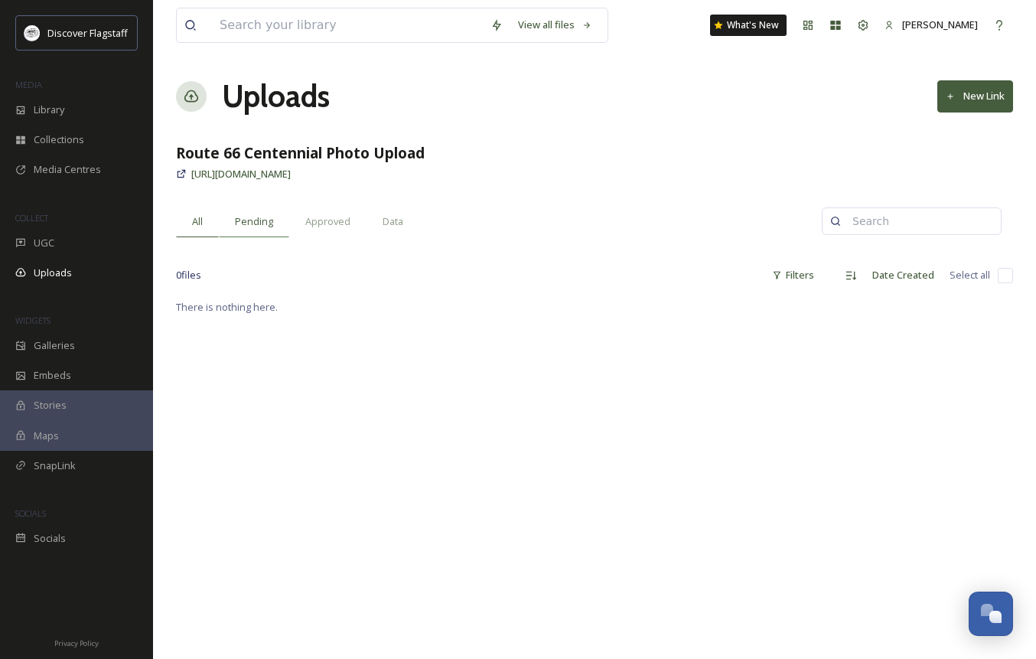
click at [257, 227] on span "Pending" at bounding box center [254, 221] width 38 height 15
click at [310, 227] on span "Approved" at bounding box center [327, 221] width 45 height 15
click at [399, 220] on span "Data" at bounding box center [393, 221] width 21 height 15
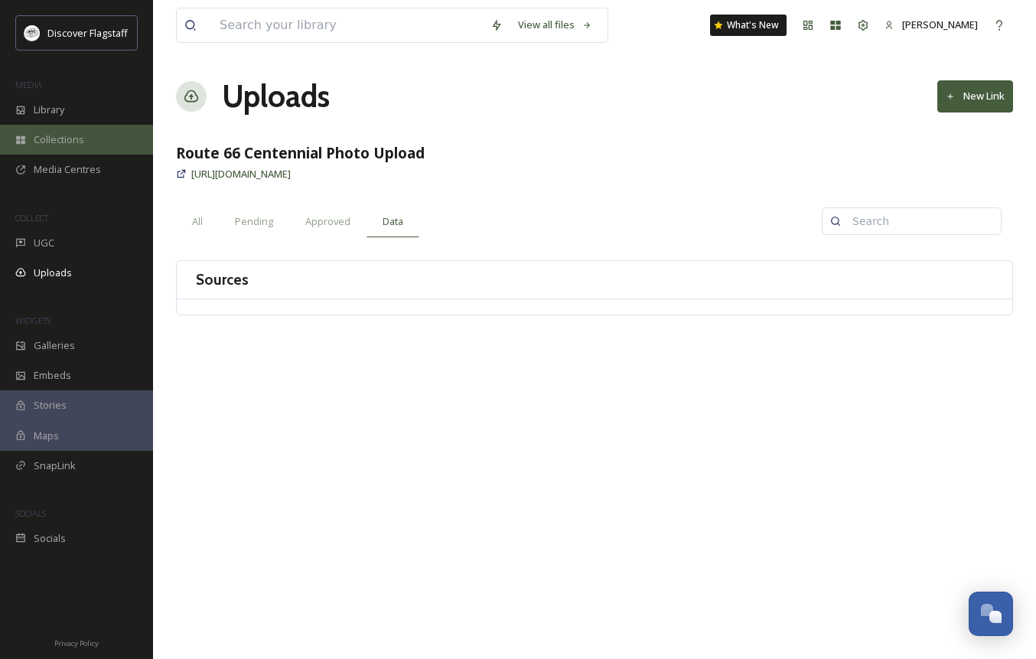
click at [77, 130] on div "Collections" at bounding box center [76, 140] width 153 height 30
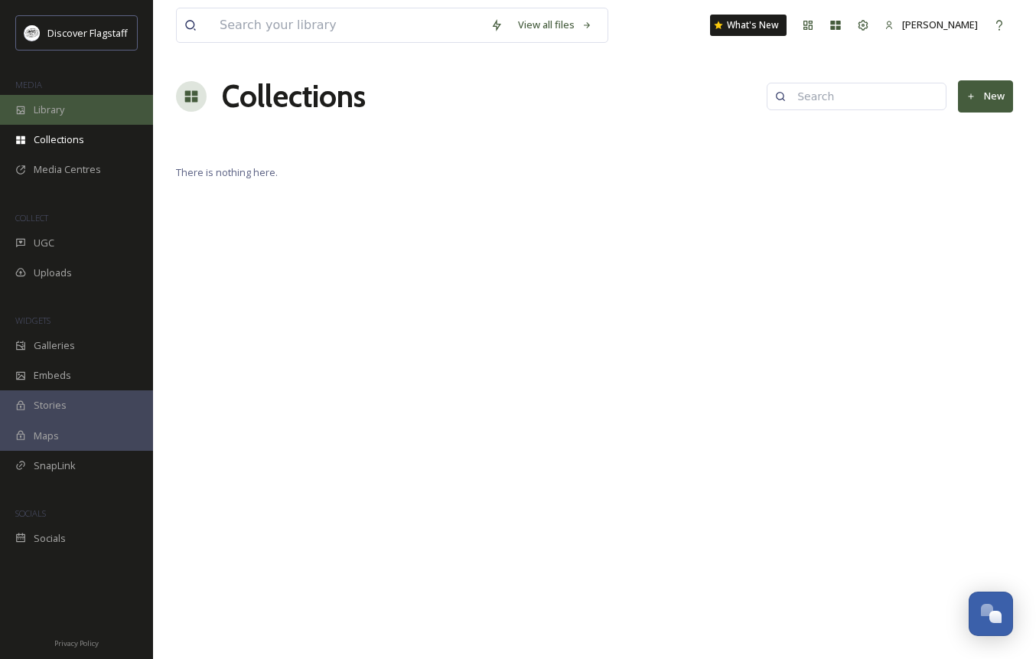
click at [67, 115] on div "Library" at bounding box center [76, 110] width 153 height 30
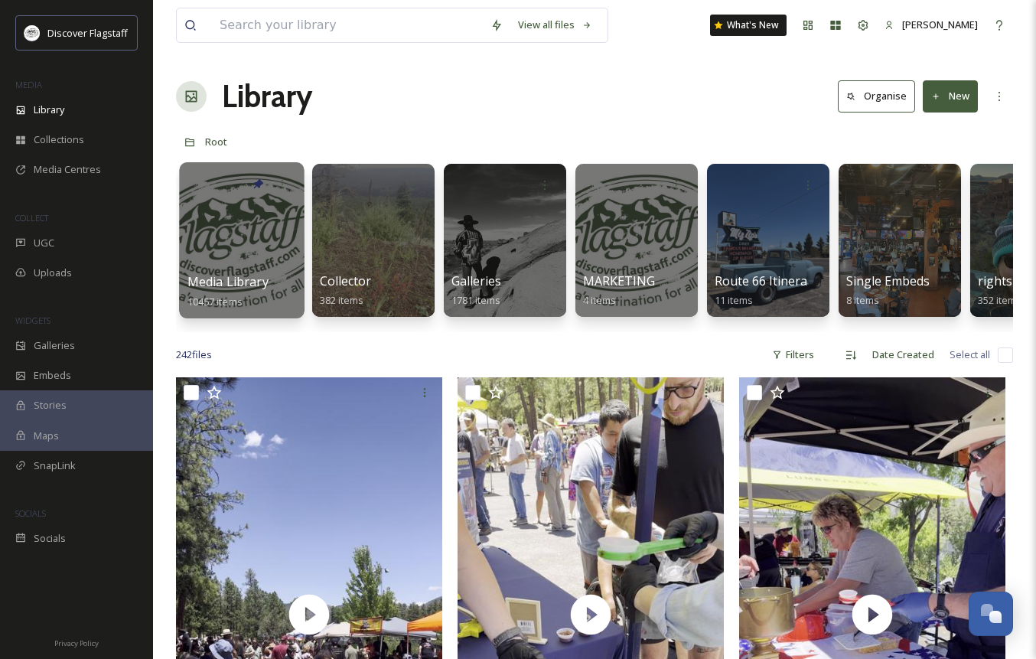
click at [265, 227] on div at bounding box center [241, 240] width 125 height 156
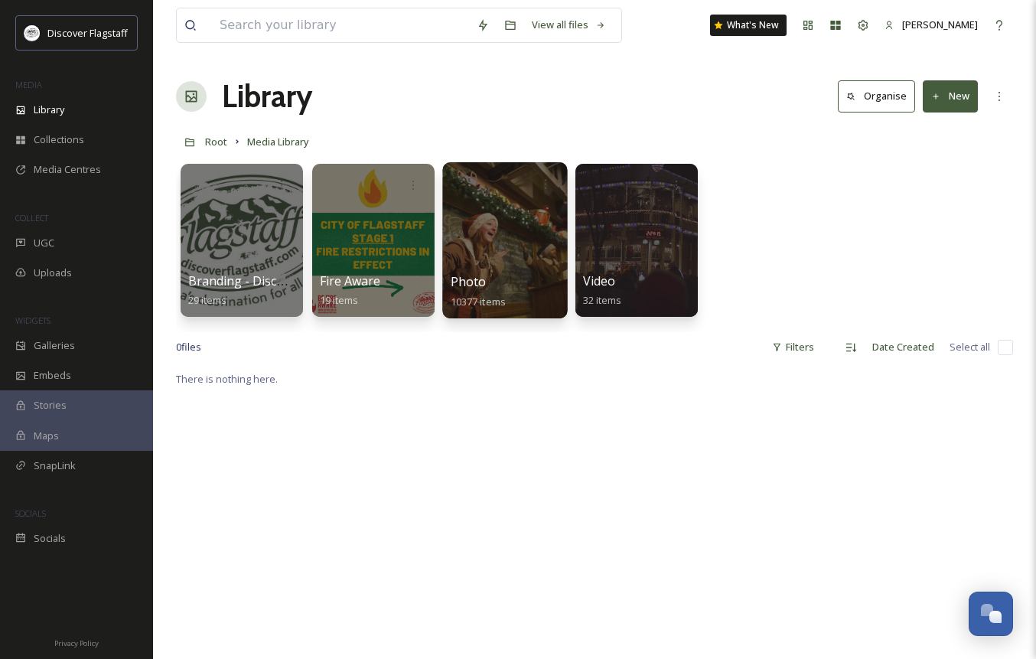
click at [465, 263] on div at bounding box center [504, 240] width 125 height 156
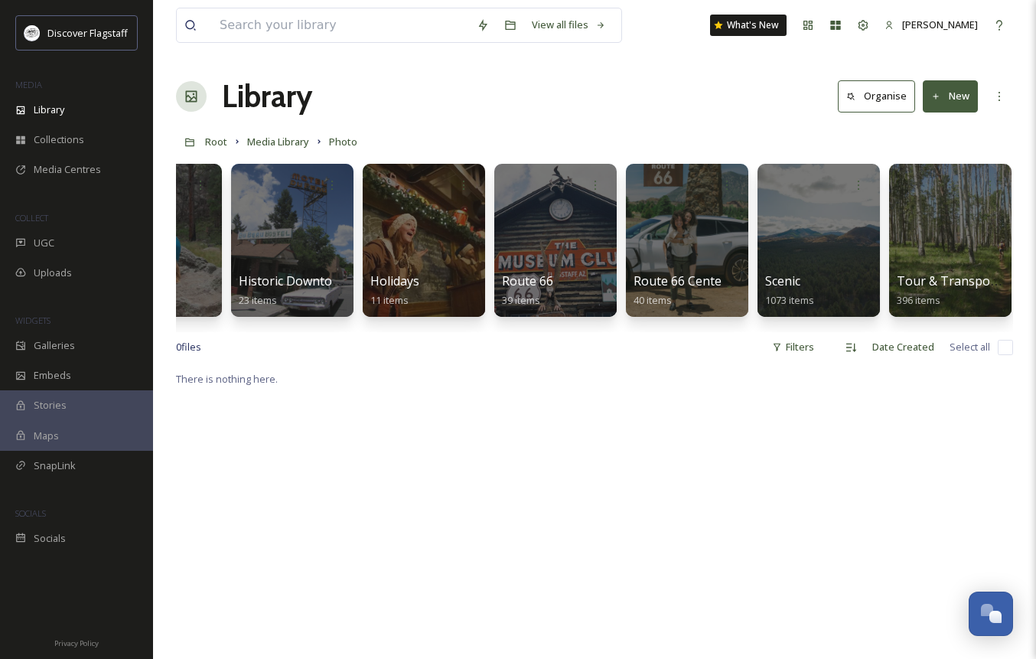
scroll to position [0, 1532]
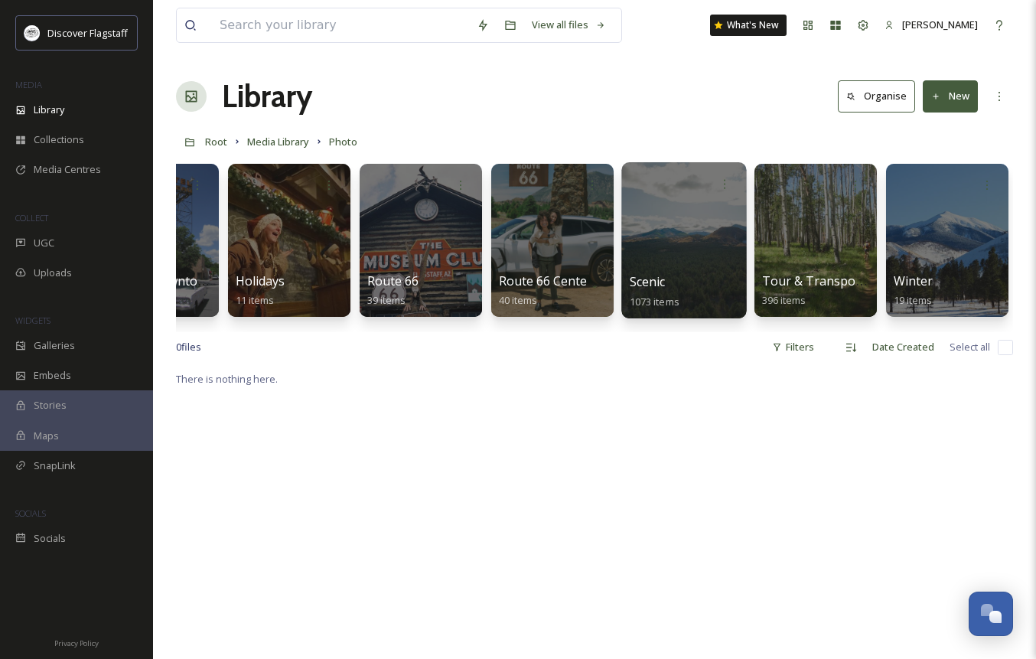
click at [670, 268] on div at bounding box center [684, 240] width 125 height 156
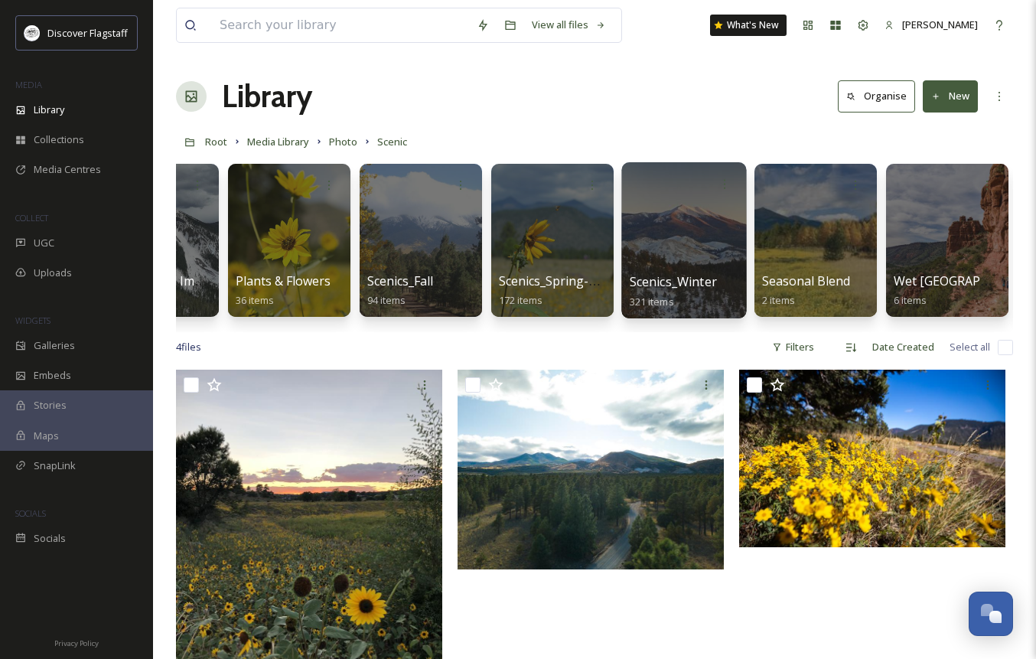
scroll to position [0, 1269]
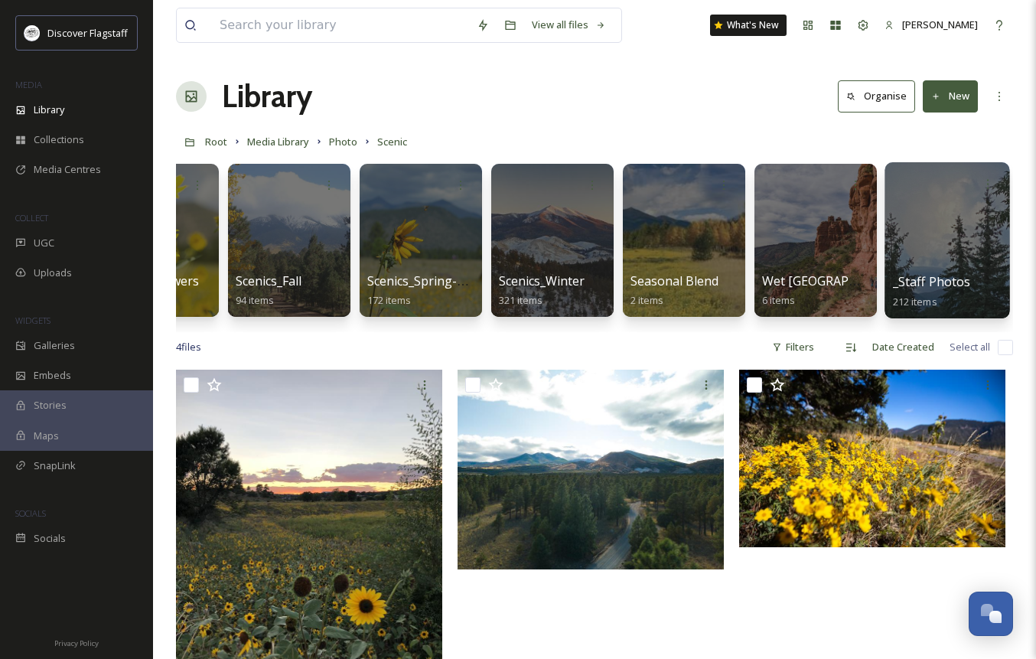
click at [947, 250] on div at bounding box center [947, 240] width 125 height 156
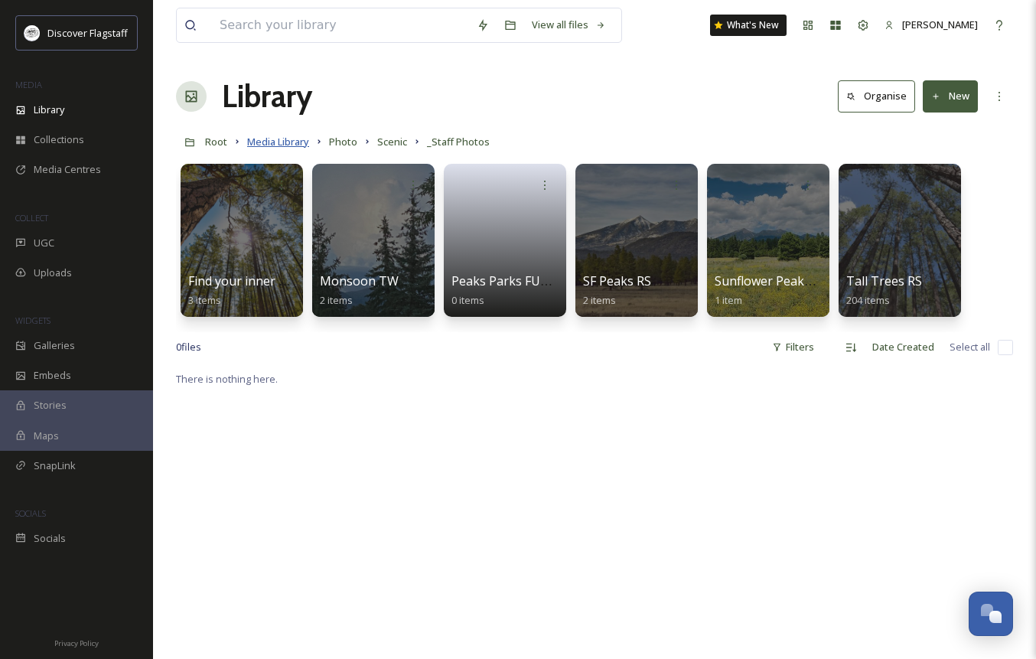
click at [258, 144] on span "Media Library" at bounding box center [278, 142] width 62 height 14
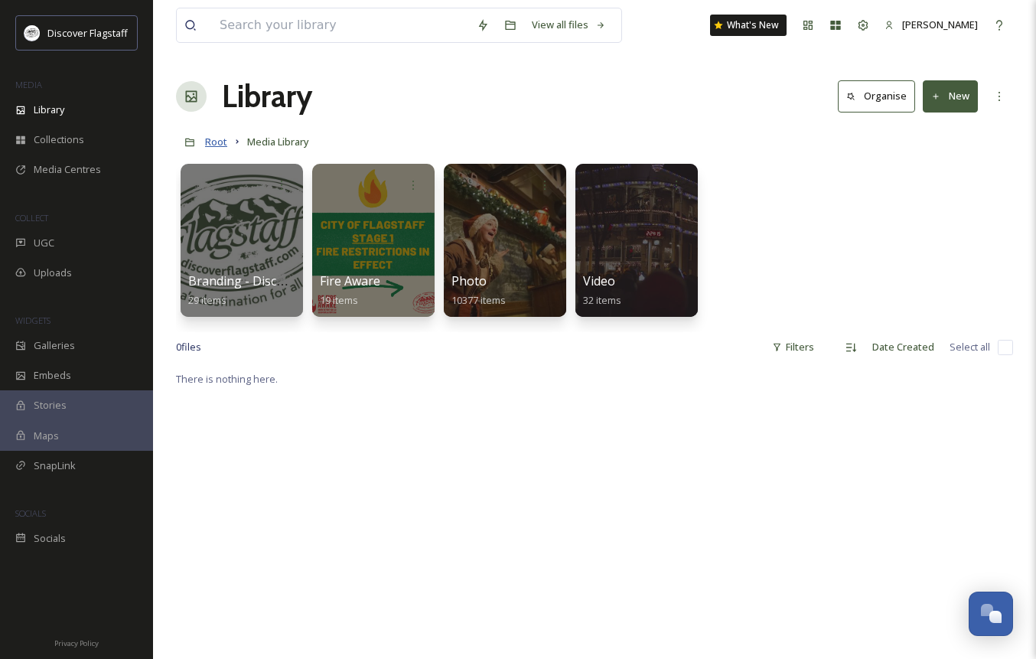
click at [214, 144] on span "Root" at bounding box center [216, 142] width 22 height 14
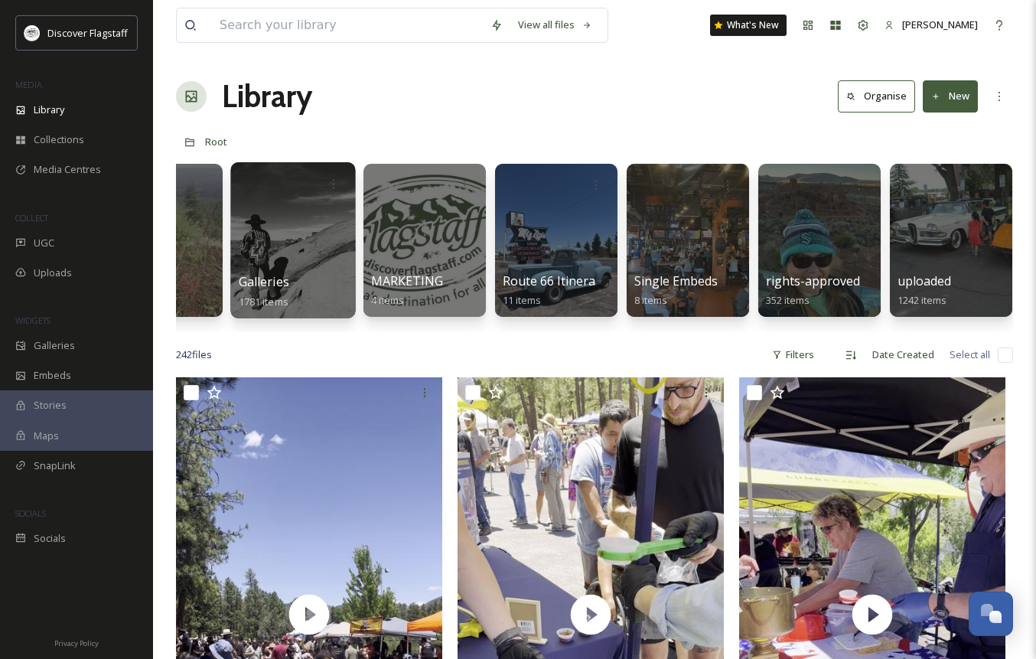
scroll to position [0, 216]
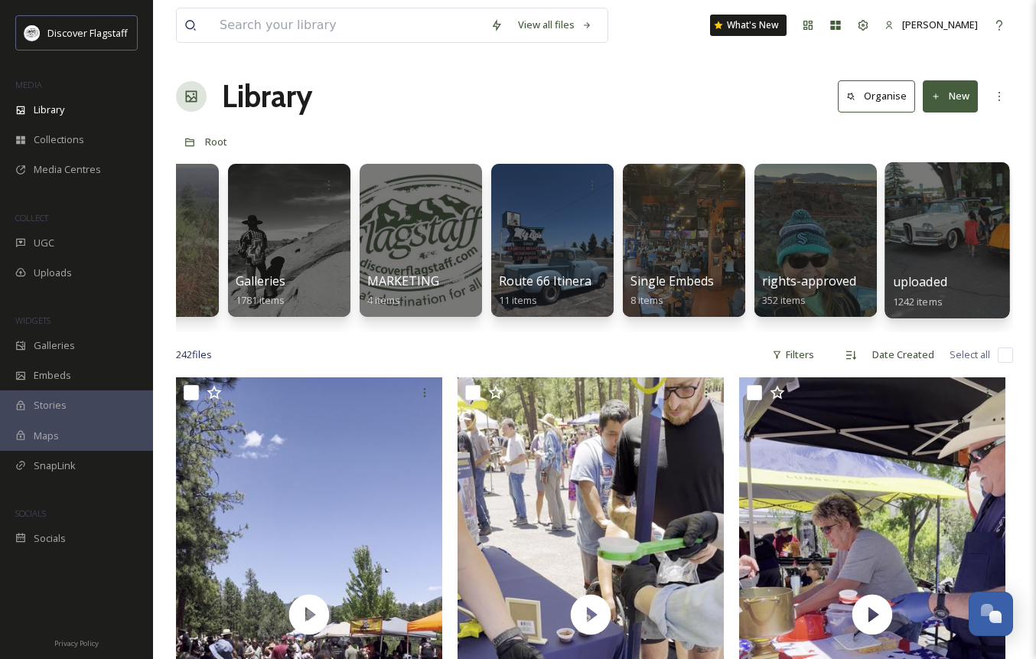
click at [928, 282] on span "uploaded" at bounding box center [920, 281] width 54 height 17
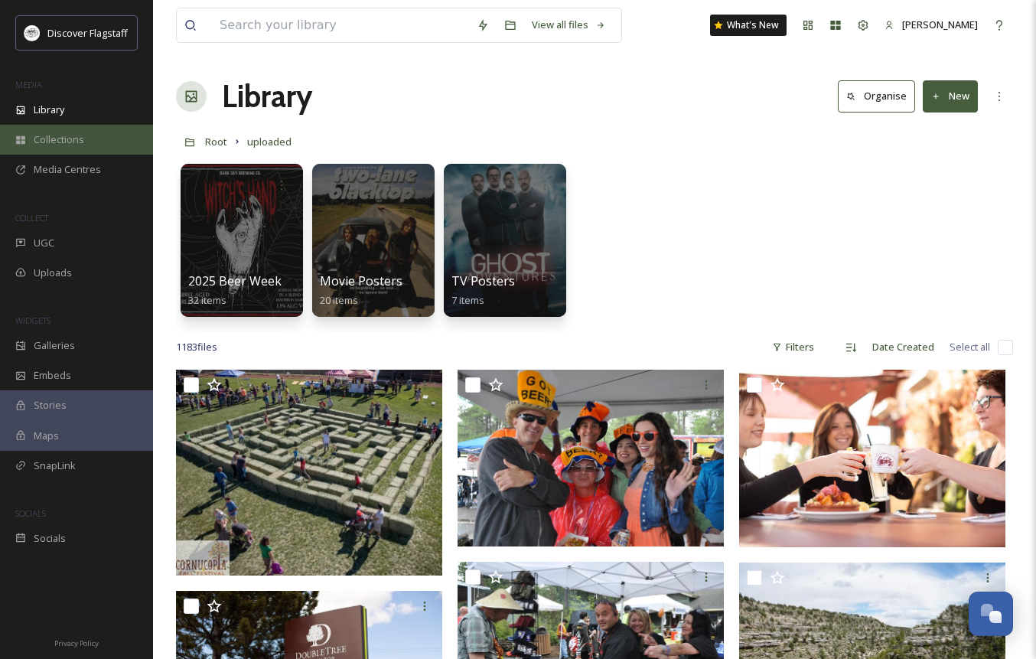
click at [82, 142] on span "Collections" at bounding box center [59, 139] width 51 height 15
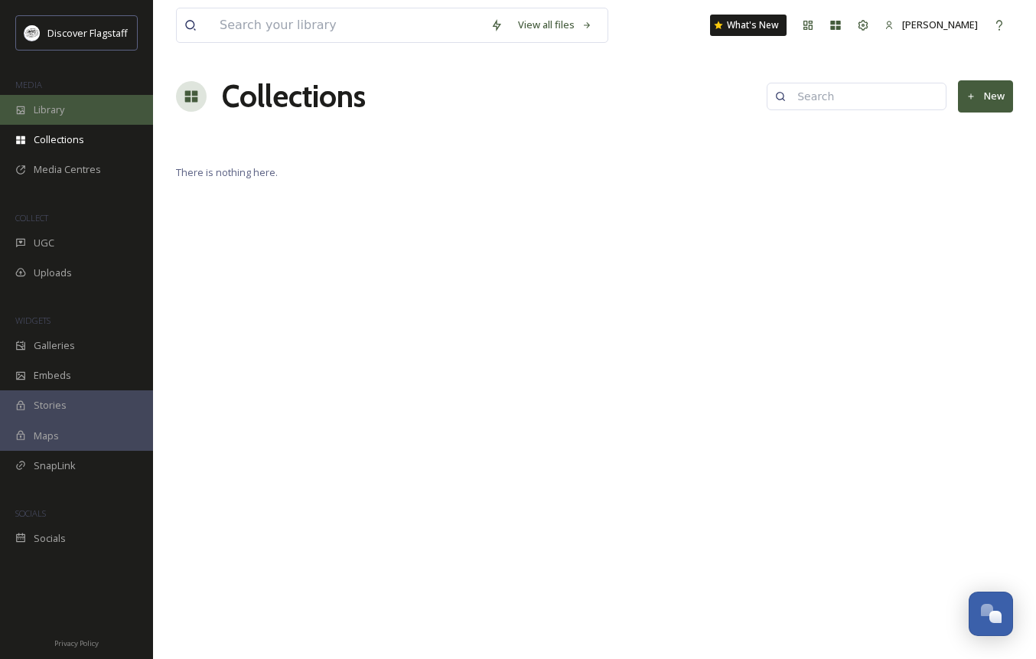
click at [51, 106] on span "Library" at bounding box center [49, 110] width 31 height 15
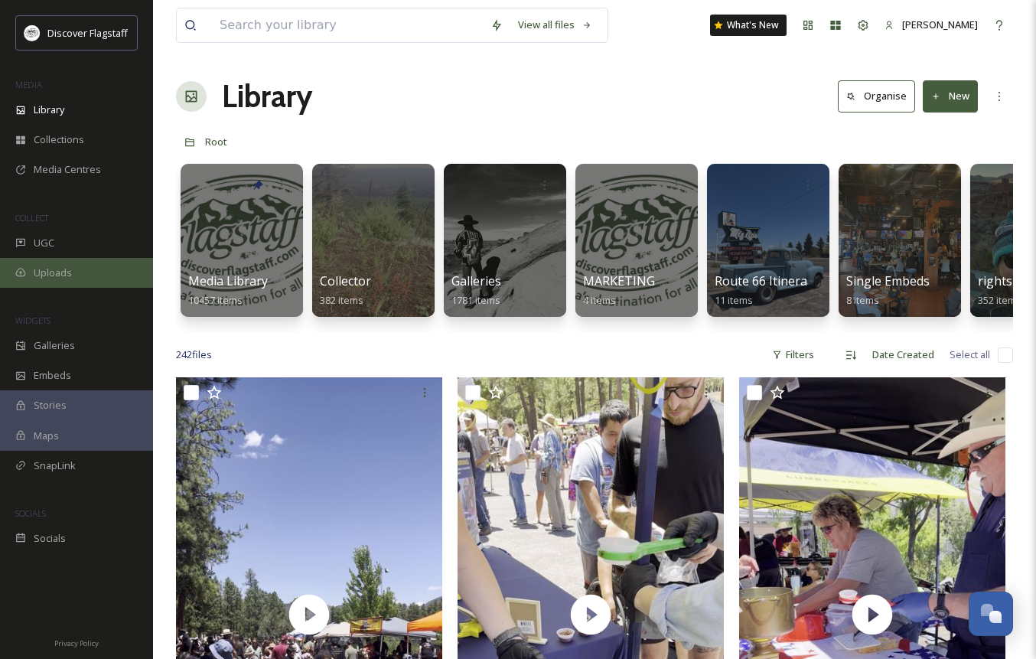
click at [61, 276] on span "Uploads" at bounding box center [53, 273] width 38 height 15
